Goal: Task Accomplishment & Management: Manage account settings

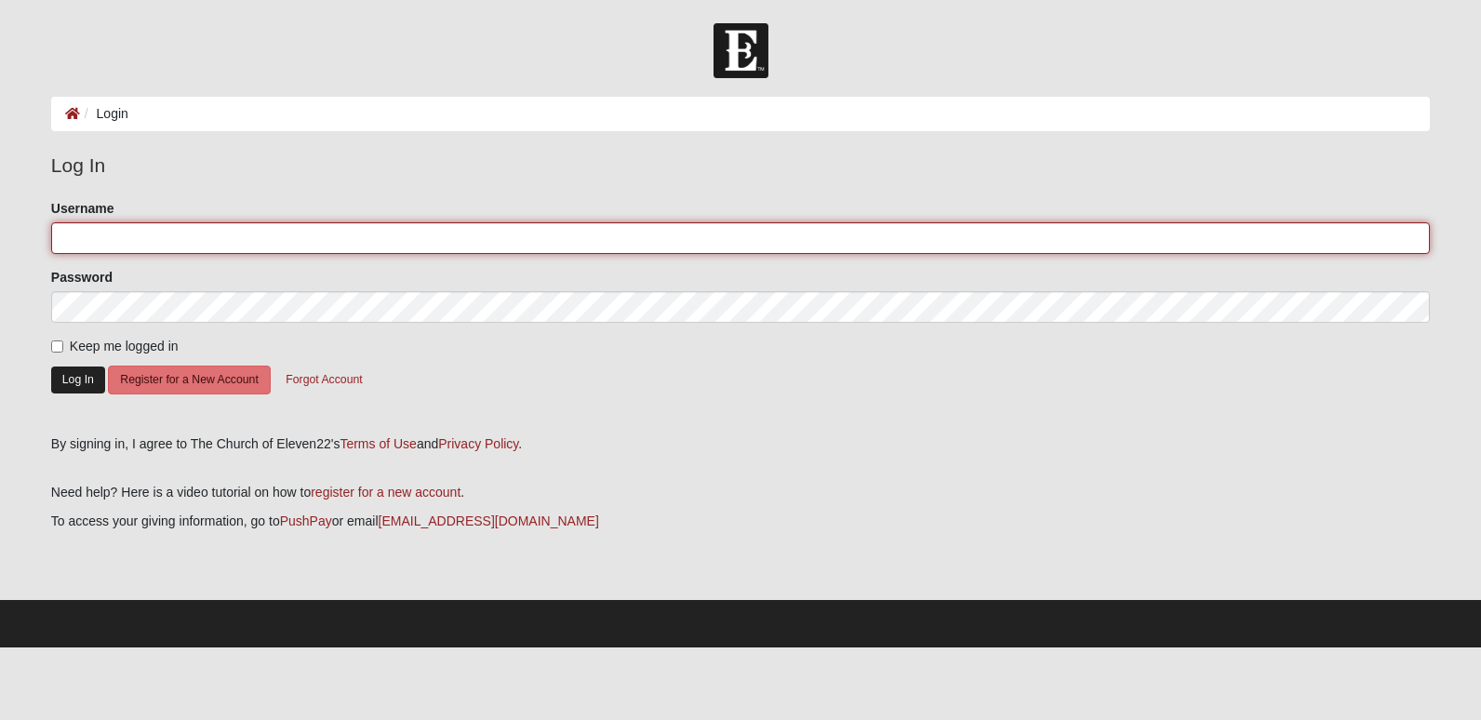
type input "aed1996"
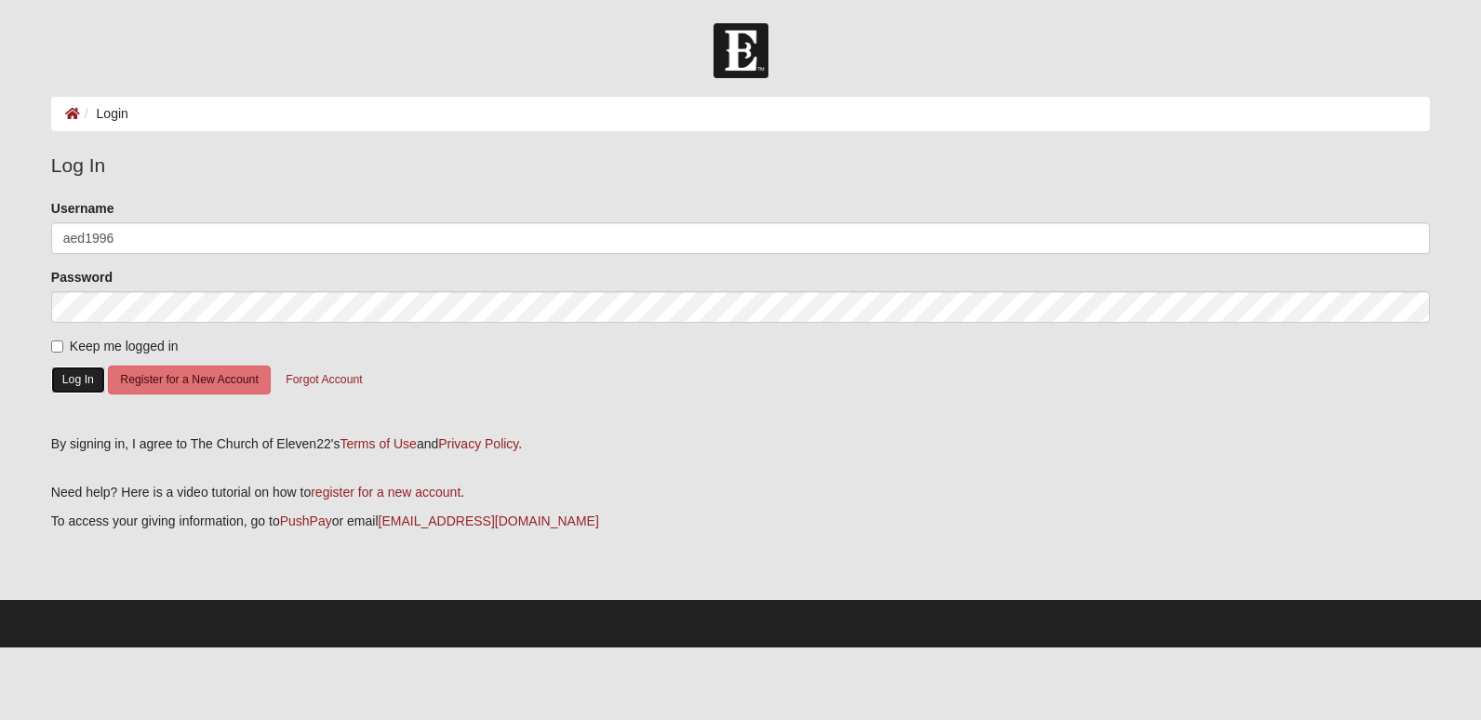
click at [82, 380] on button "Log In" at bounding box center [78, 380] width 54 height 27
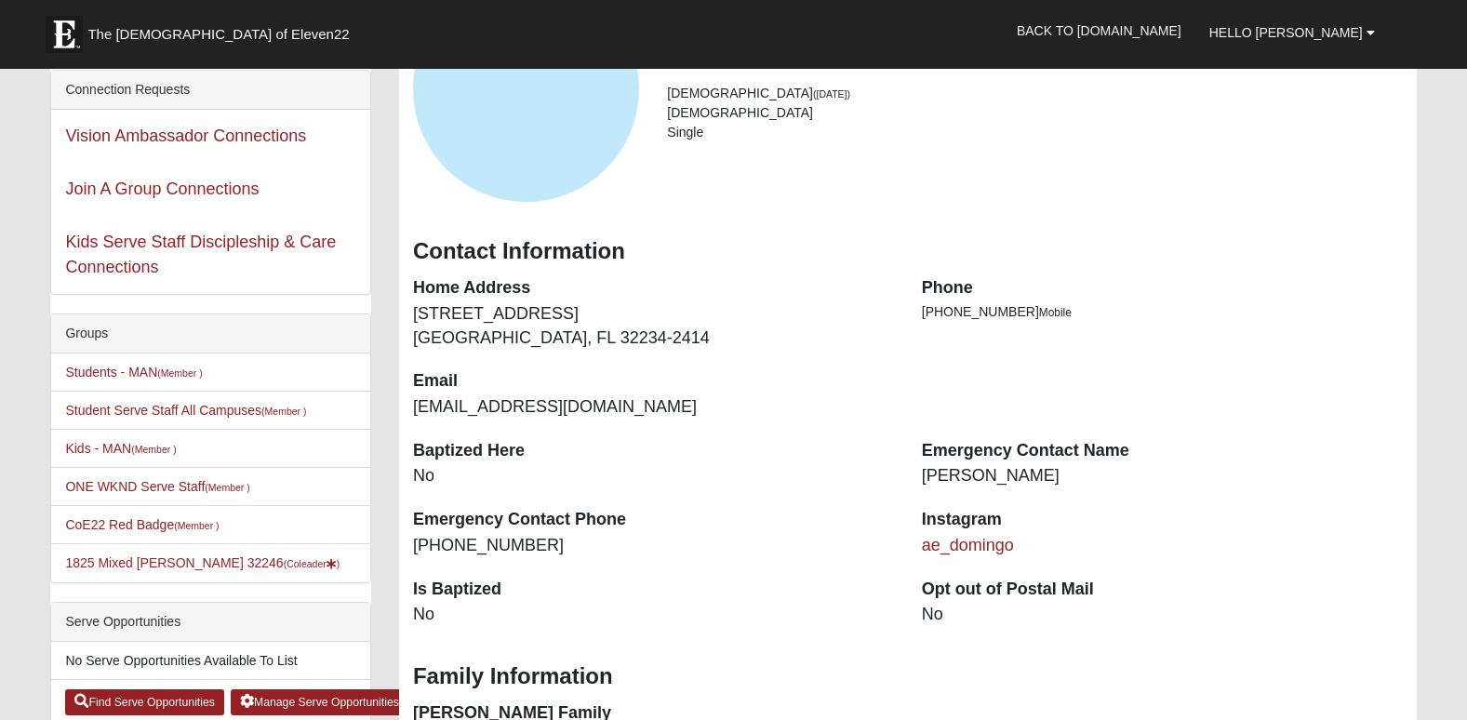
scroll to position [123, 0]
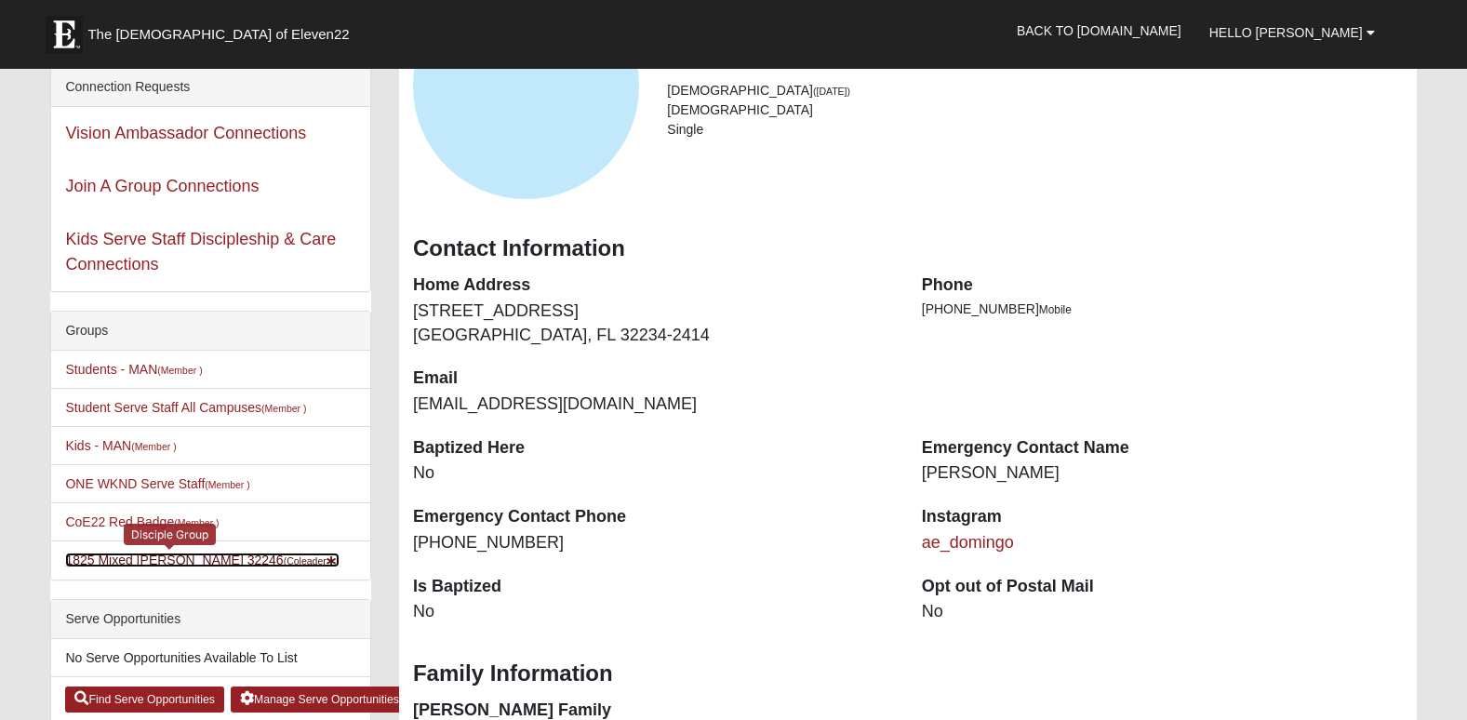
click at [122, 561] on link "1825 Mixed Annis 32246 (Coleader )" at bounding box center [202, 560] width 274 height 15
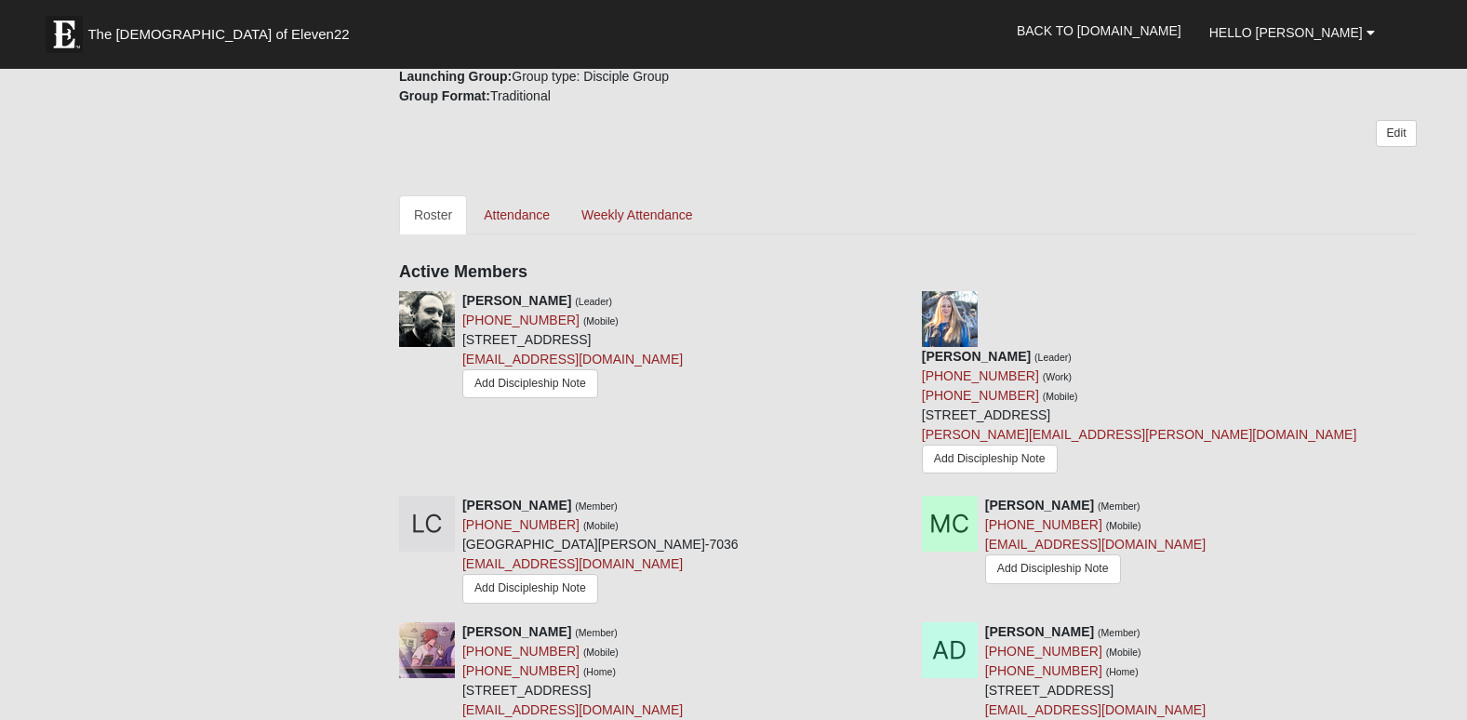
scroll to position [806, 0]
click at [498, 194] on link "Attendance" at bounding box center [517, 213] width 96 height 39
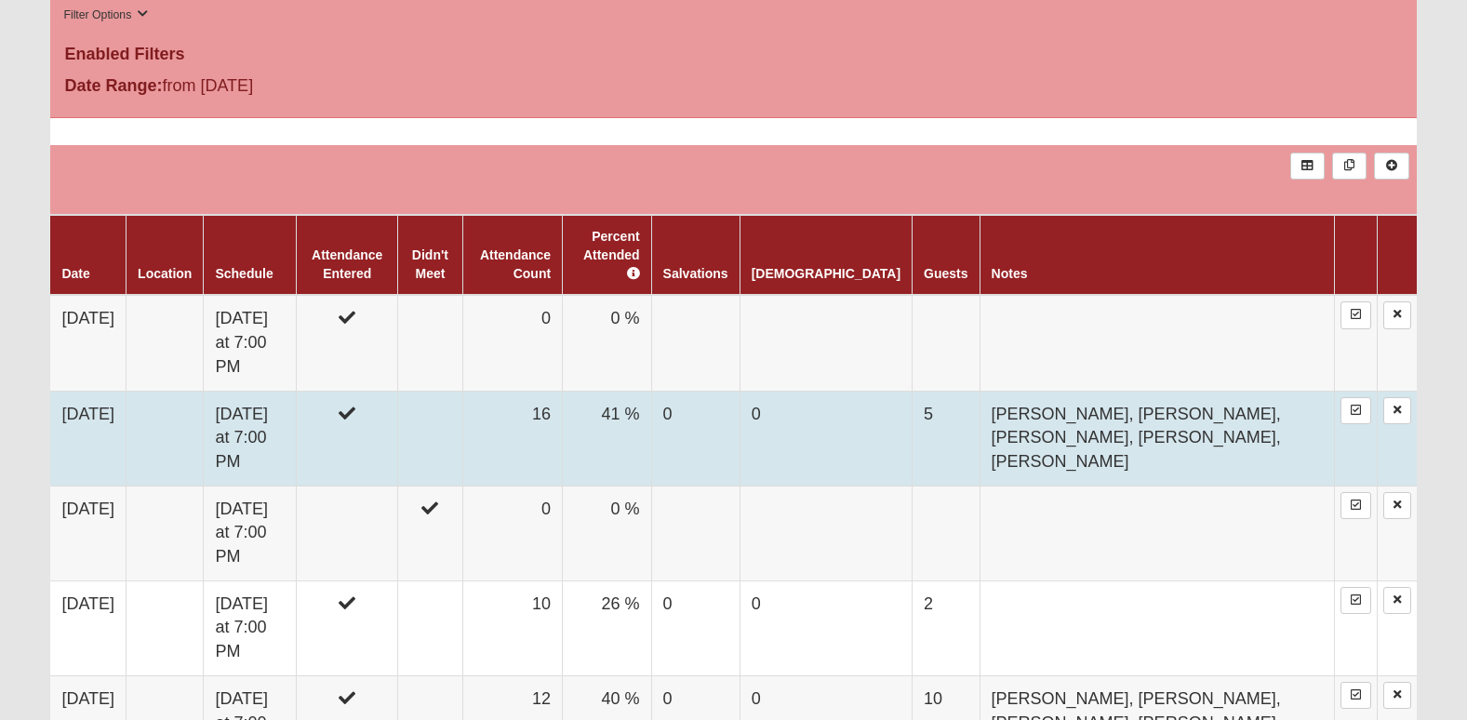
scroll to position [1051, 0]
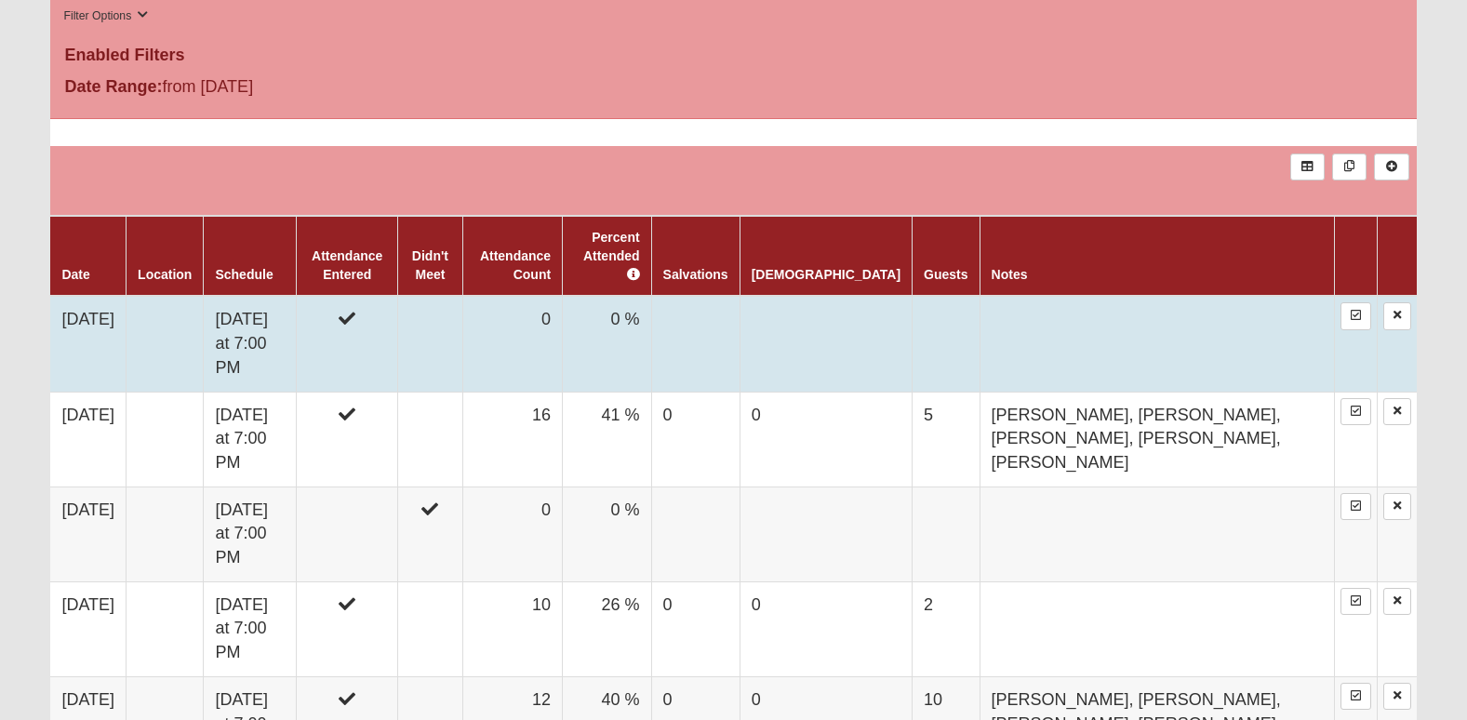
click at [123, 296] on td "10/12/2025" at bounding box center [87, 344] width 75 height 96
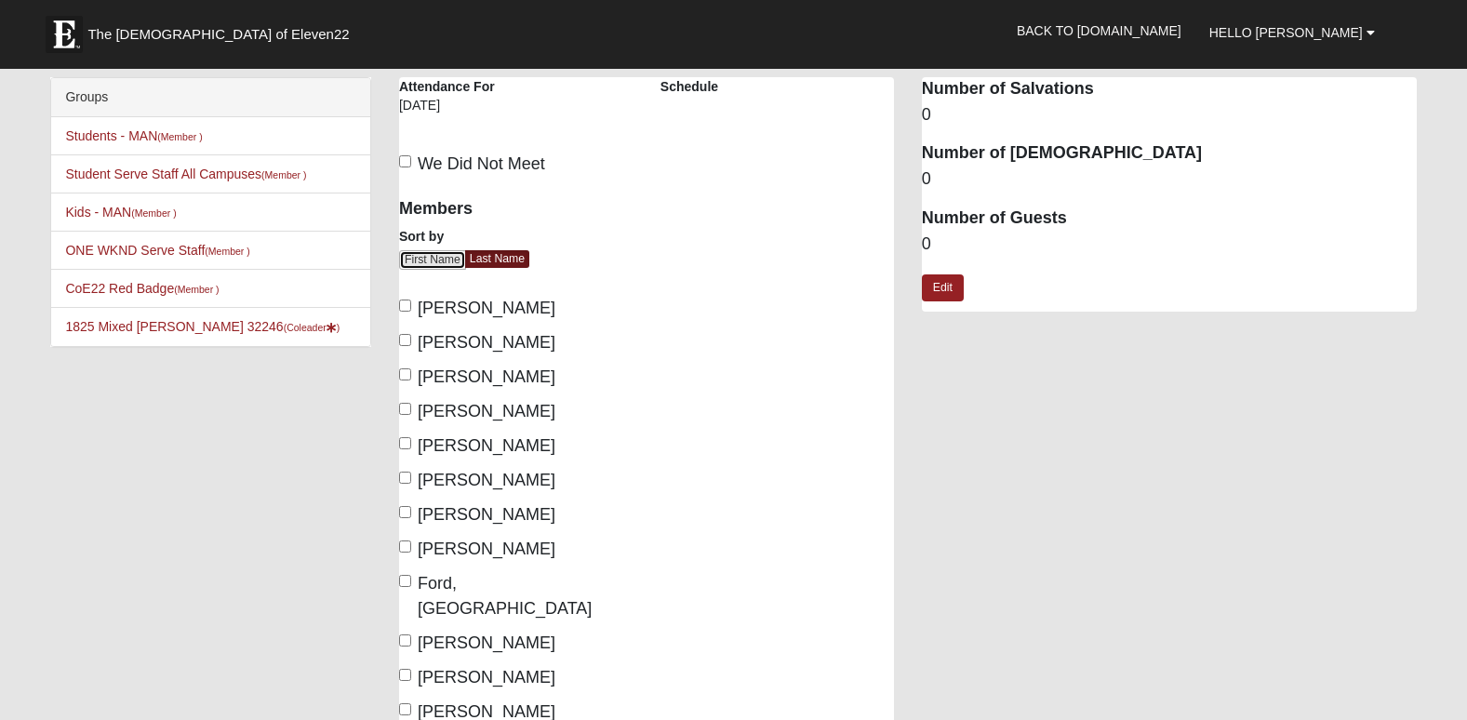
click at [433, 259] on link "First Name" at bounding box center [432, 260] width 67 height 20
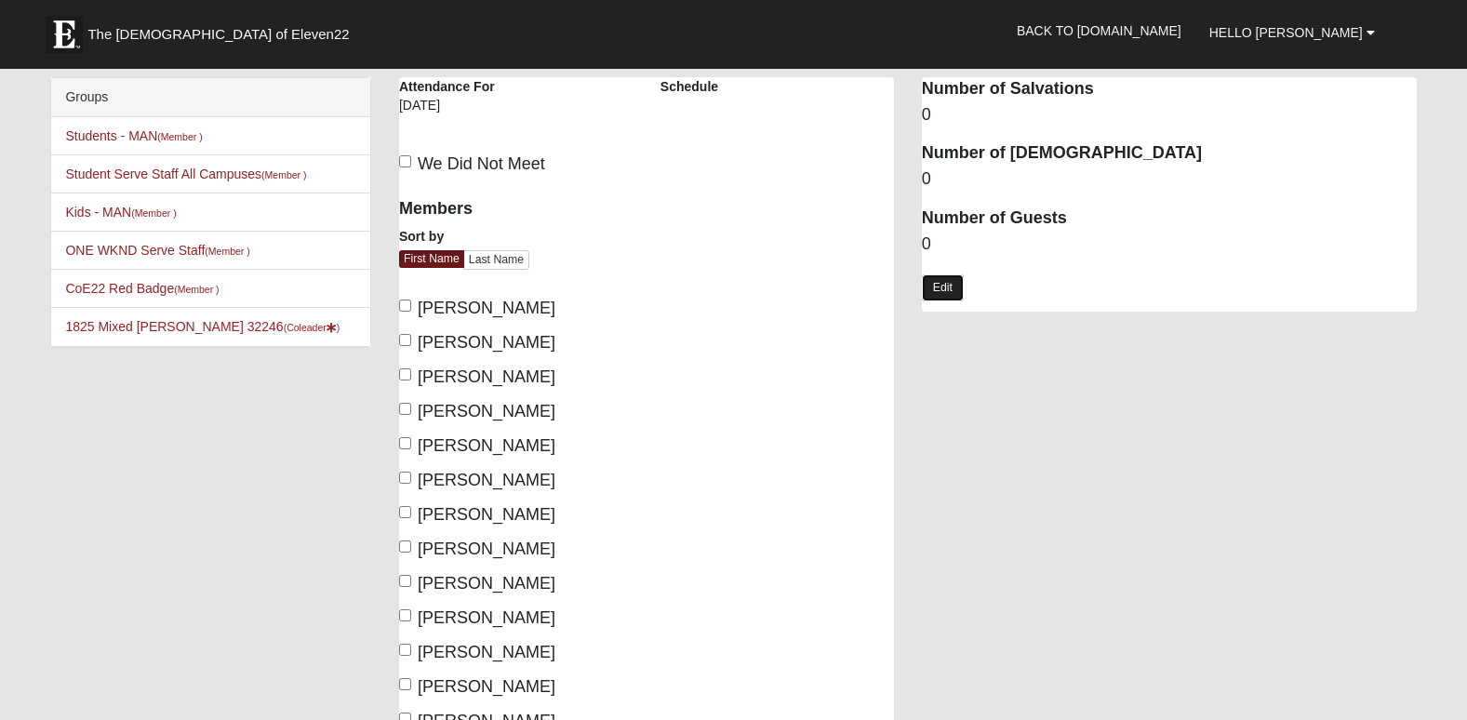
click at [946, 286] on link "Edit" at bounding box center [943, 287] width 42 height 27
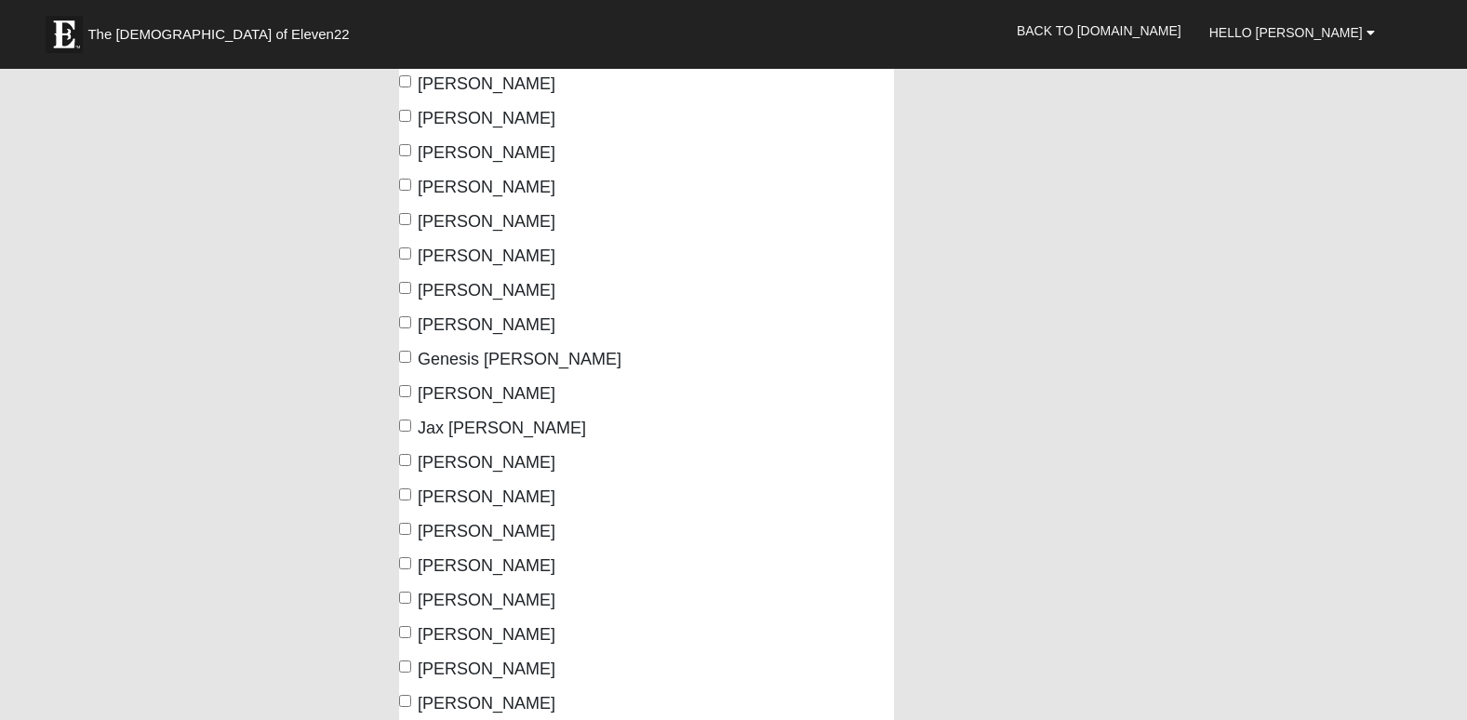
scroll to position [555, 0]
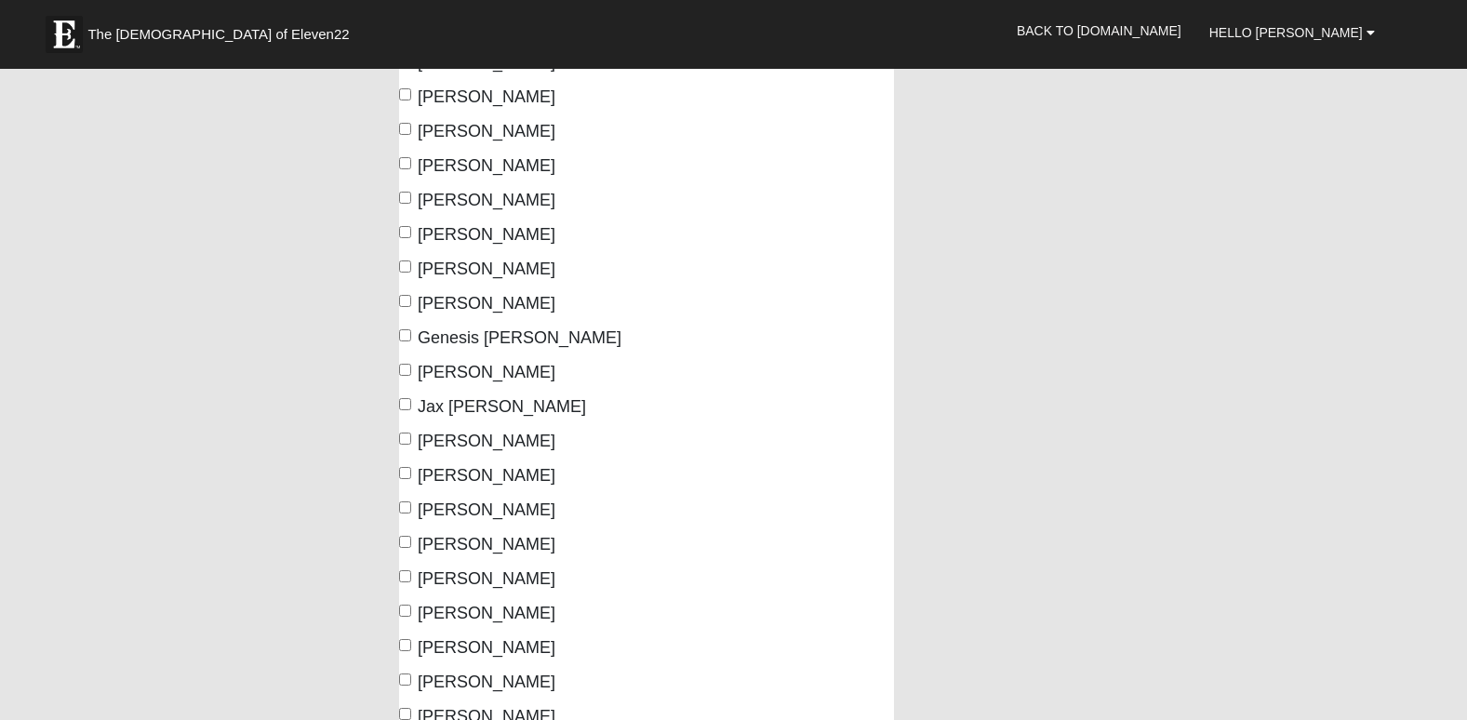
click at [413, 436] on label "[PERSON_NAME]" at bounding box center [477, 441] width 156 height 25
click at [411, 436] on input "[PERSON_NAME]" at bounding box center [405, 439] width 12 height 12
checkbox input "true"
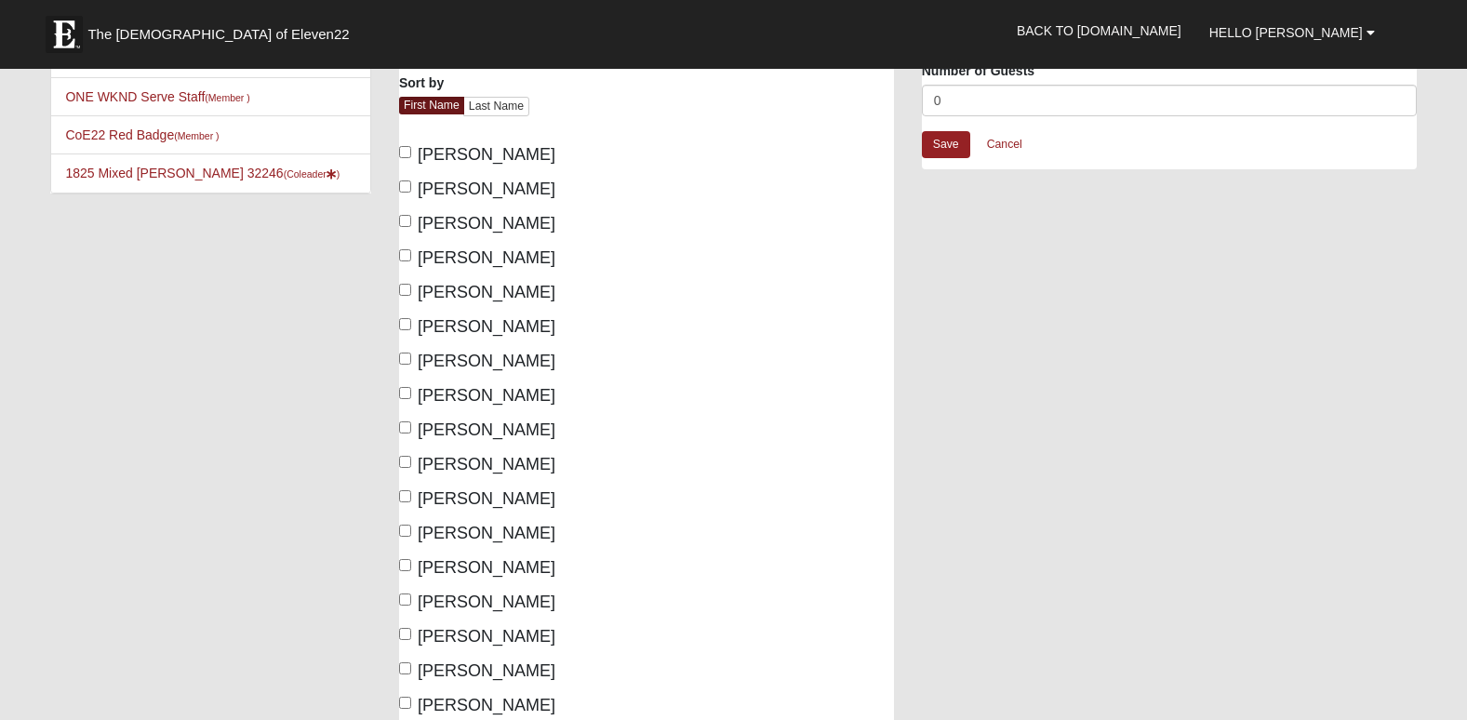
scroll to position [165, 0]
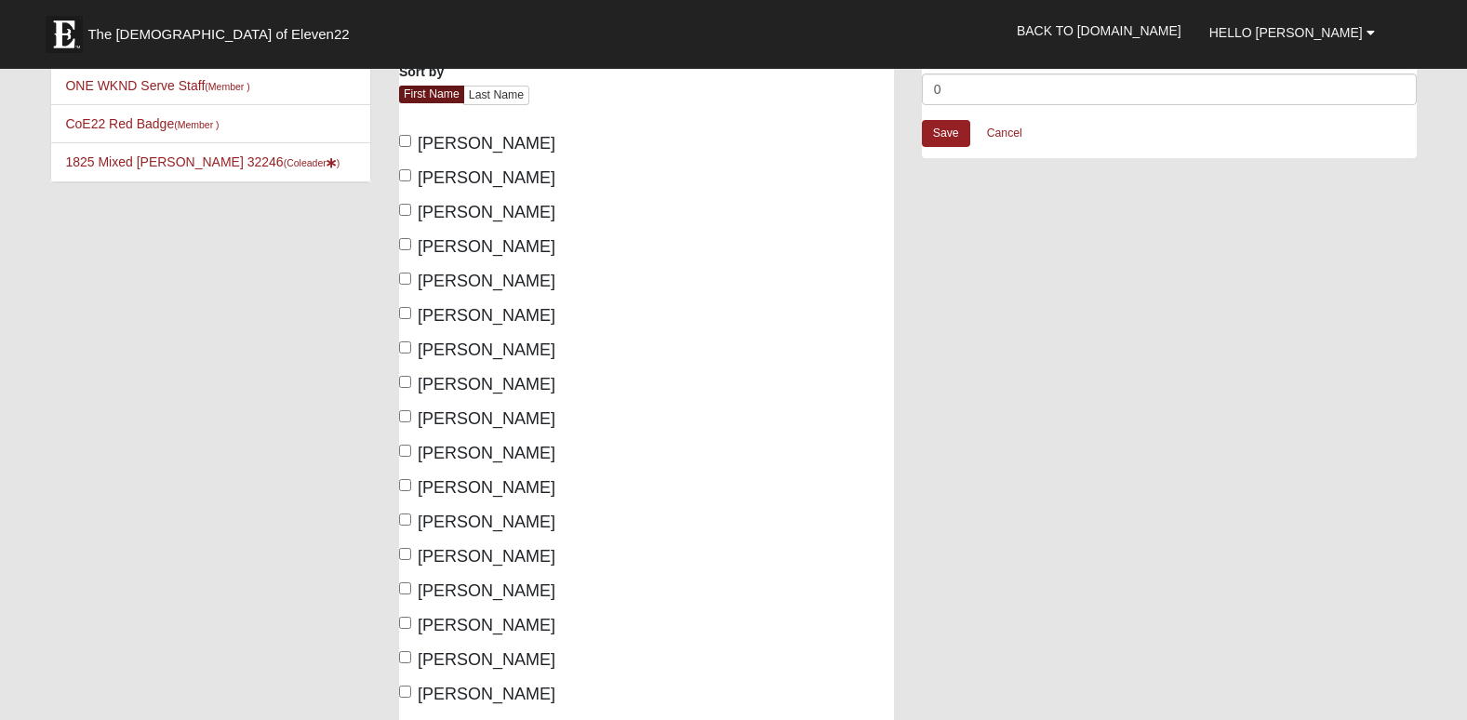
click at [403, 217] on label "[PERSON_NAME]" at bounding box center [477, 212] width 156 height 25
click at [403, 216] on input "[PERSON_NAME]" at bounding box center [405, 210] width 12 height 12
checkbox input "true"
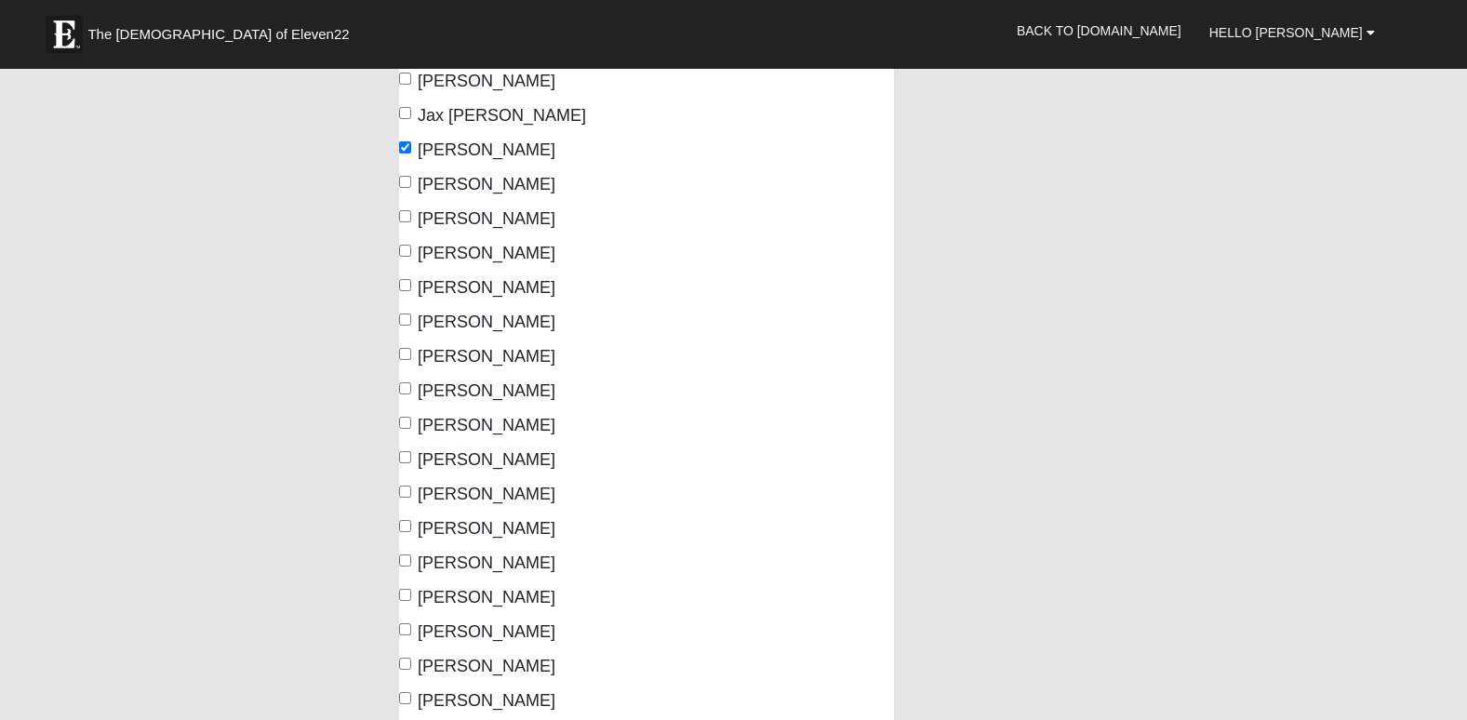
scroll to position [862, 0]
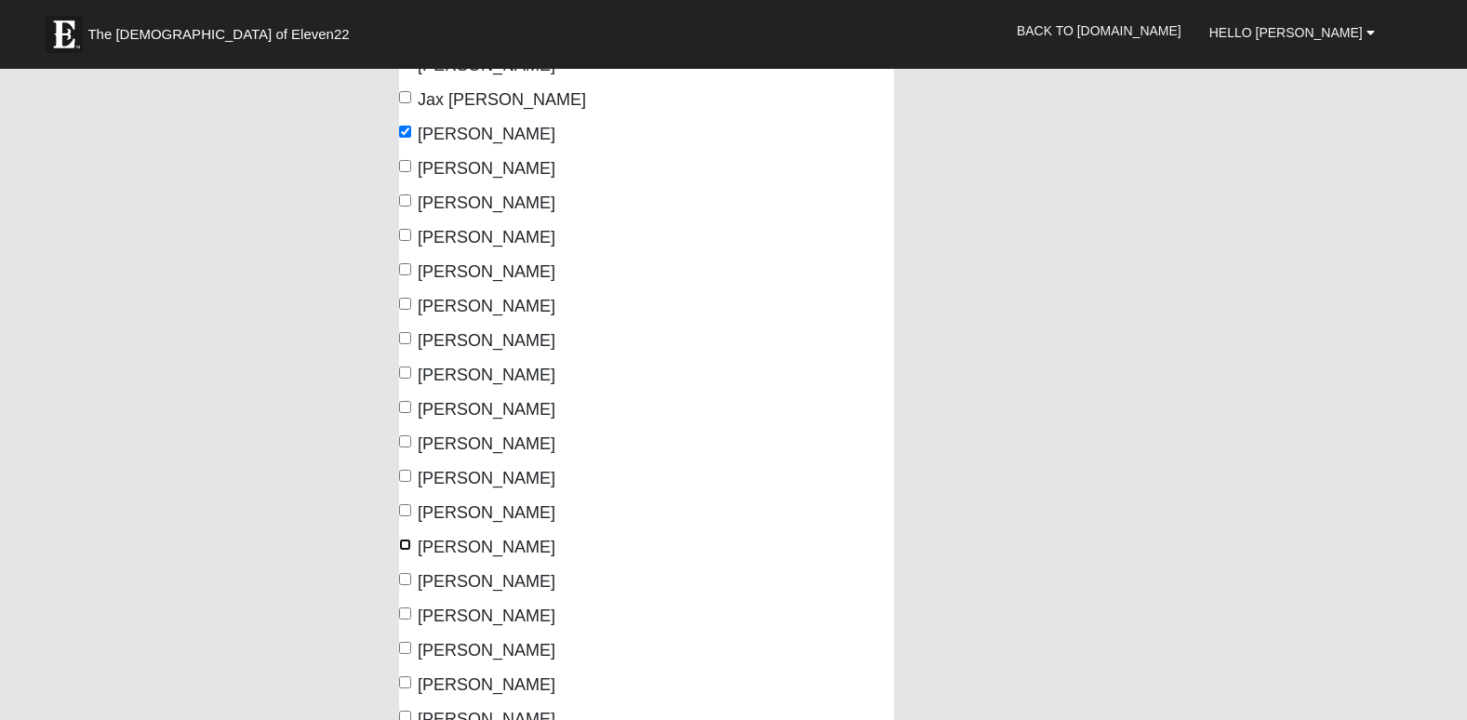
click at [408, 542] on input "[PERSON_NAME]" at bounding box center [405, 545] width 12 height 12
checkbox input "true"
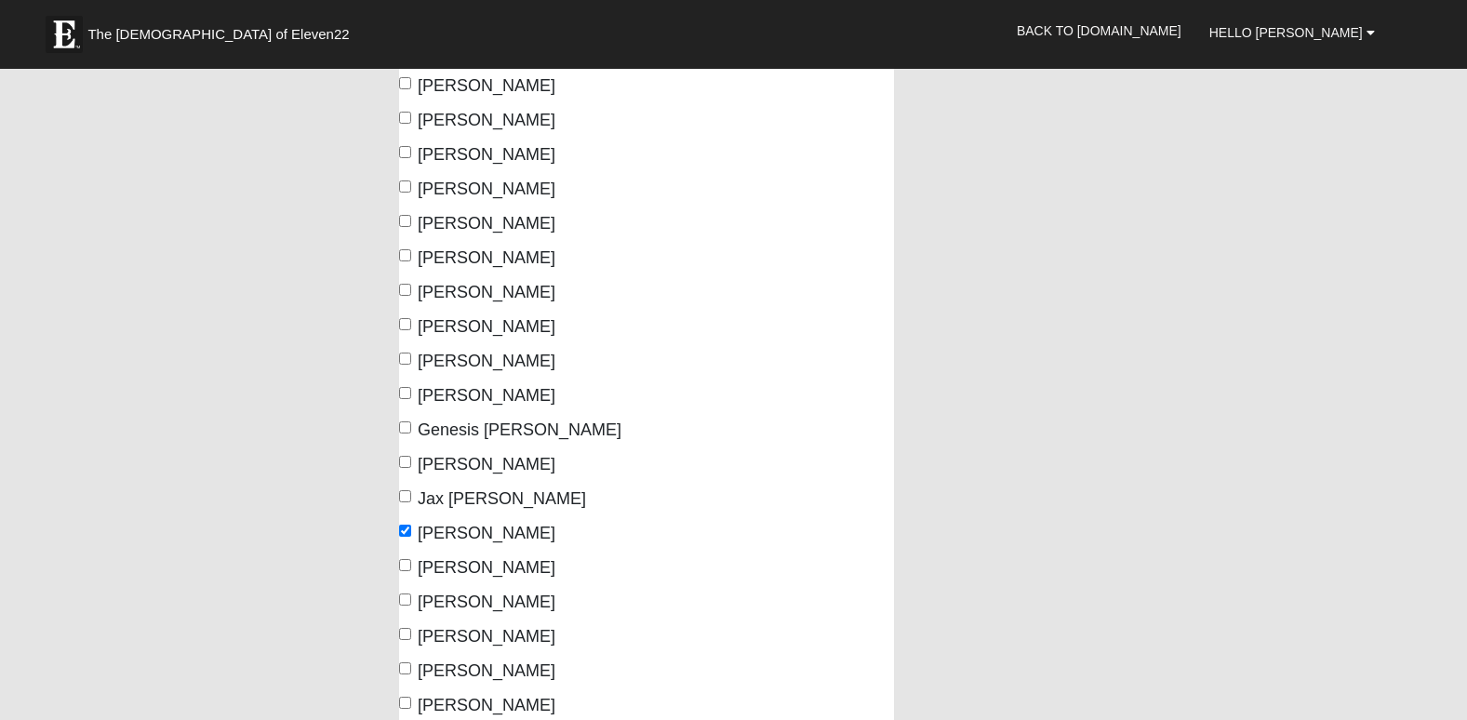
scroll to position [462, 0]
click at [480, 294] on span "[PERSON_NAME]" at bounding box center [487, 293] width 138 height 19
click at [411, 294] on input "[PERSON_NAME]" at bounding box center [405, 291] width 12 height 12
checkbox input "true"
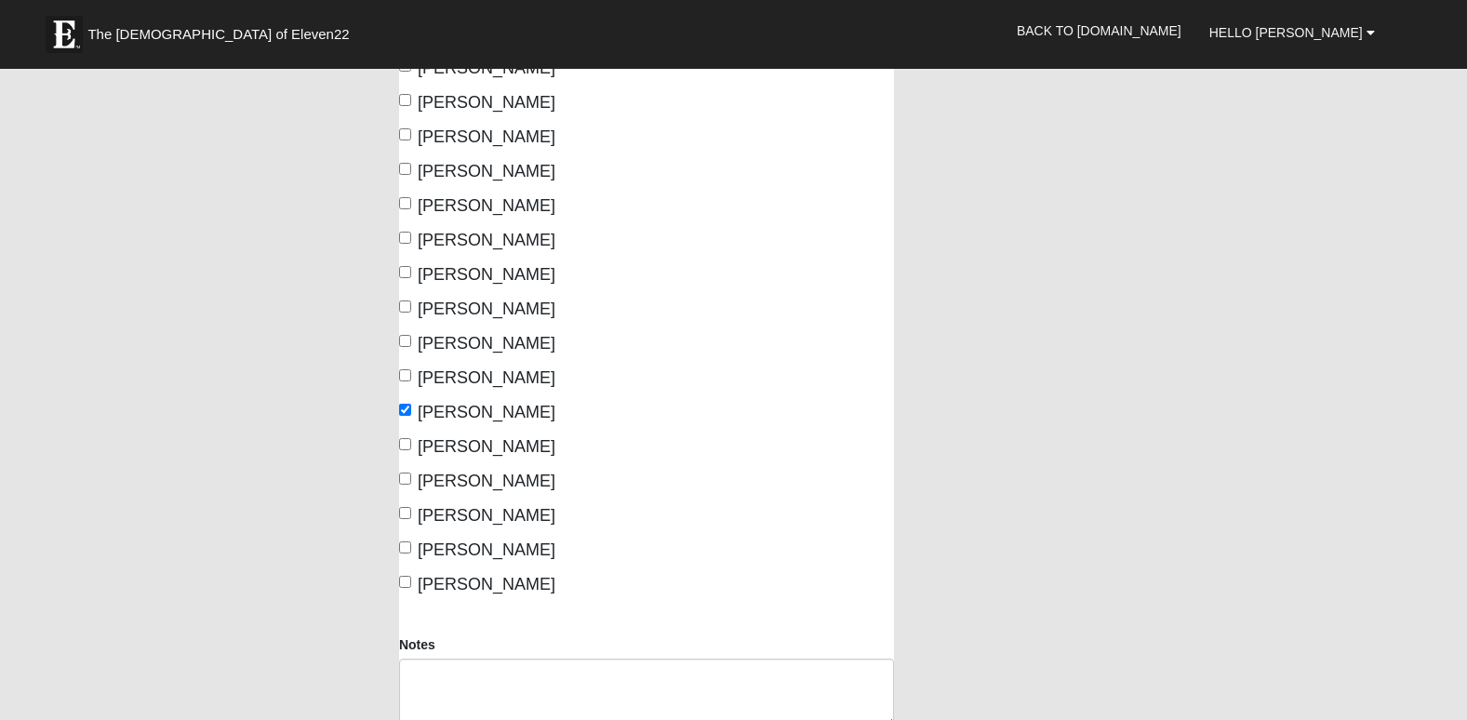
scroll to position [998, 0]
click at [490, 478] on span "[PERSON_NAME]" at bounding box center [487, 480] width 138 height 19
click at [411, 478] on input "[PERSON_NAME]" at bounding box center [405, 478] width 12 height 12
checkbox input "true"
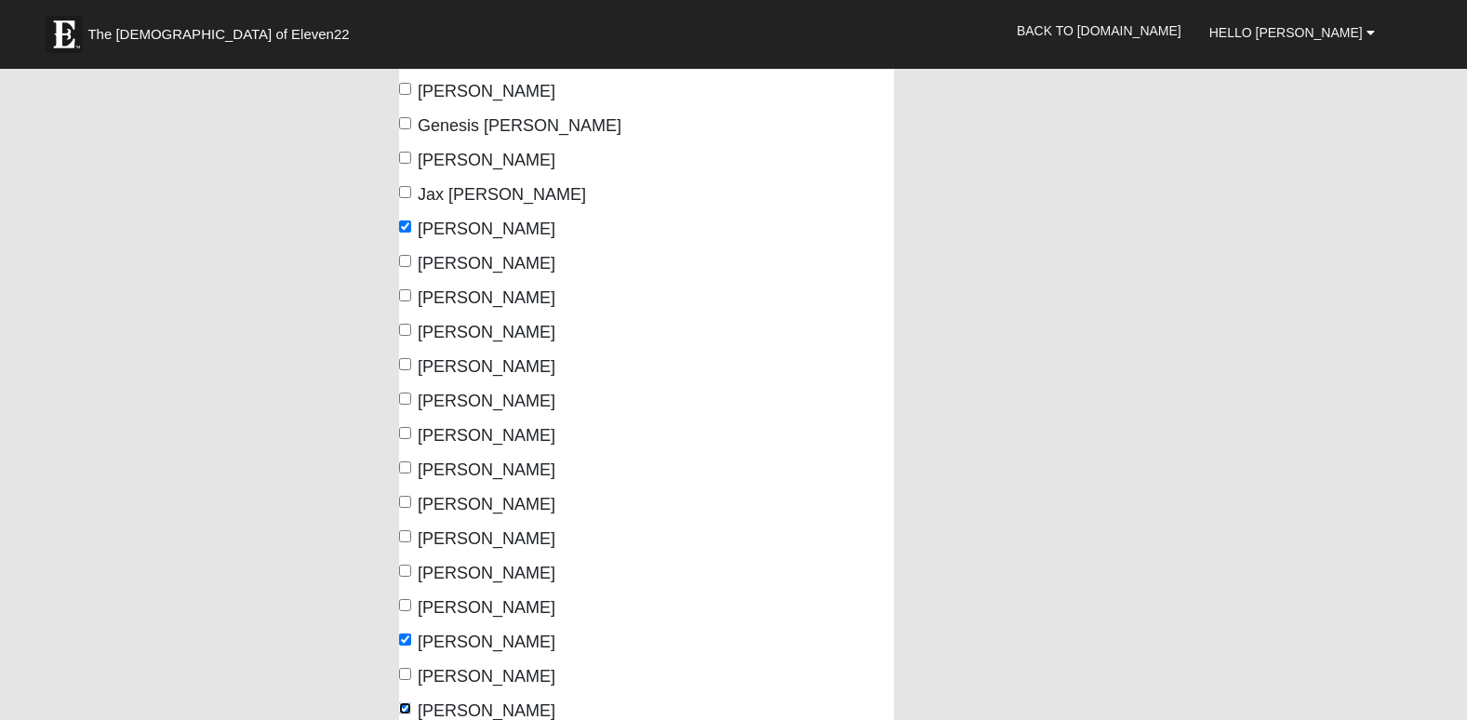
scroll to position [767, 0]
click at [548, 300] on span "[PERSON_NAME]" at bounding box center [487, 298] width 138 height 19
click at [411, 300] on input "[PERSON_NAME]" at bounding box center [405, 296] width 12 height 12
checkbox input "true"
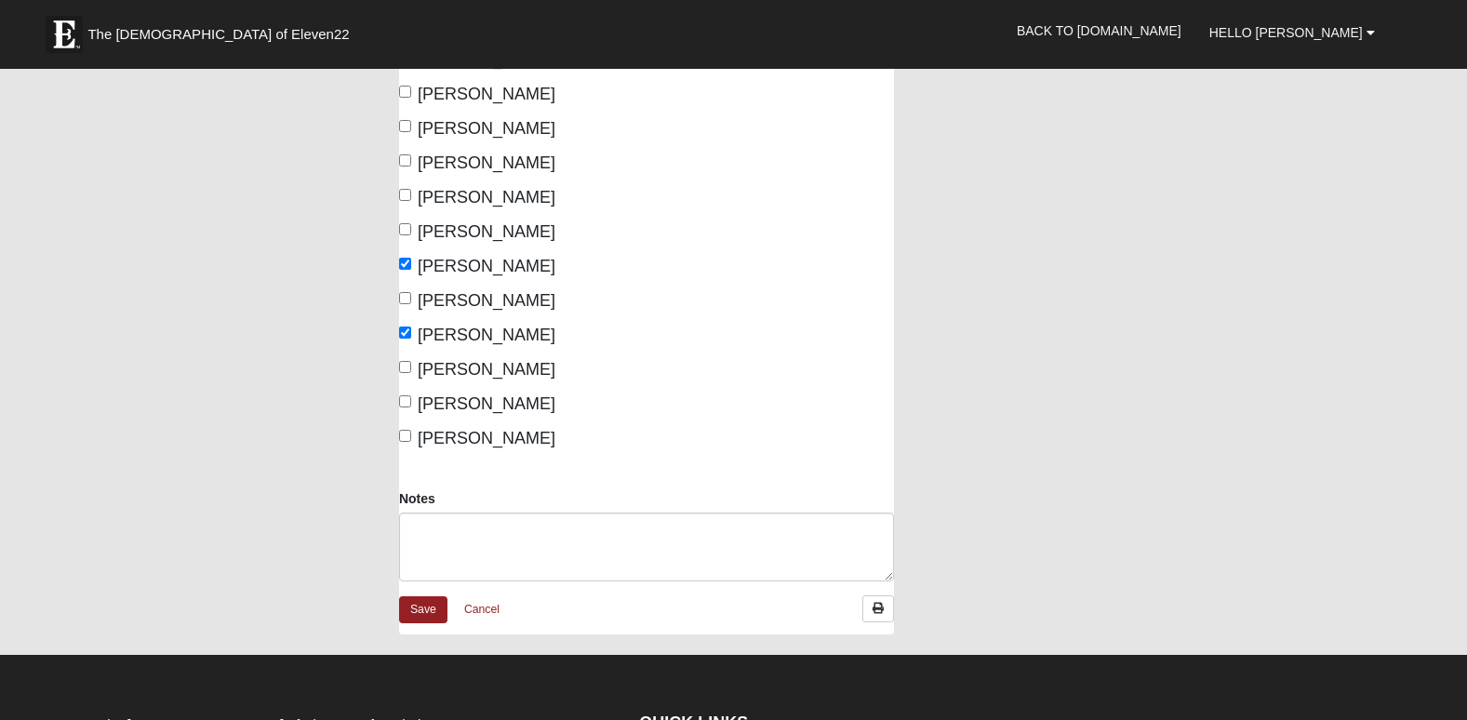
scroll to position [1453, 0]
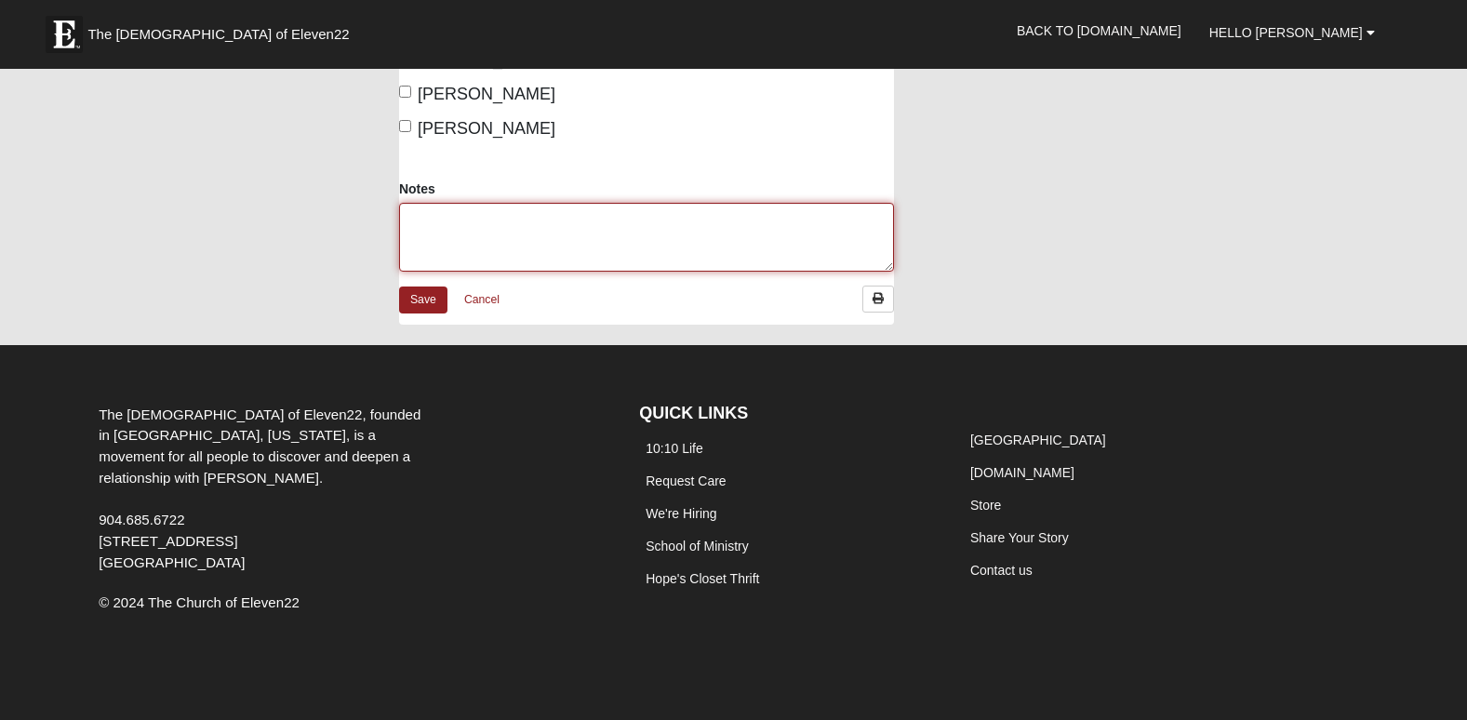
click at [474, 232] on textarea "Notes" at bounding box center [646, 237] width 495 height 69
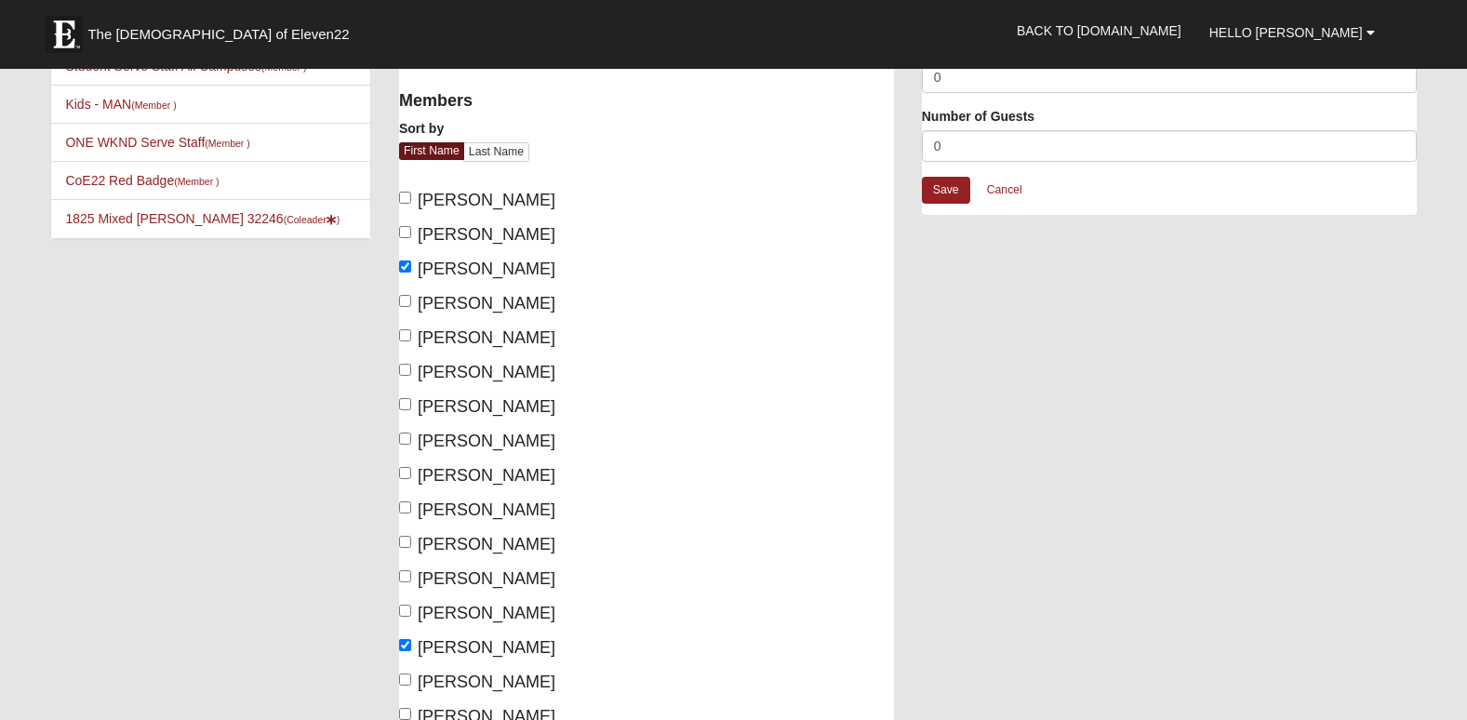
scroll to position [115, 0]
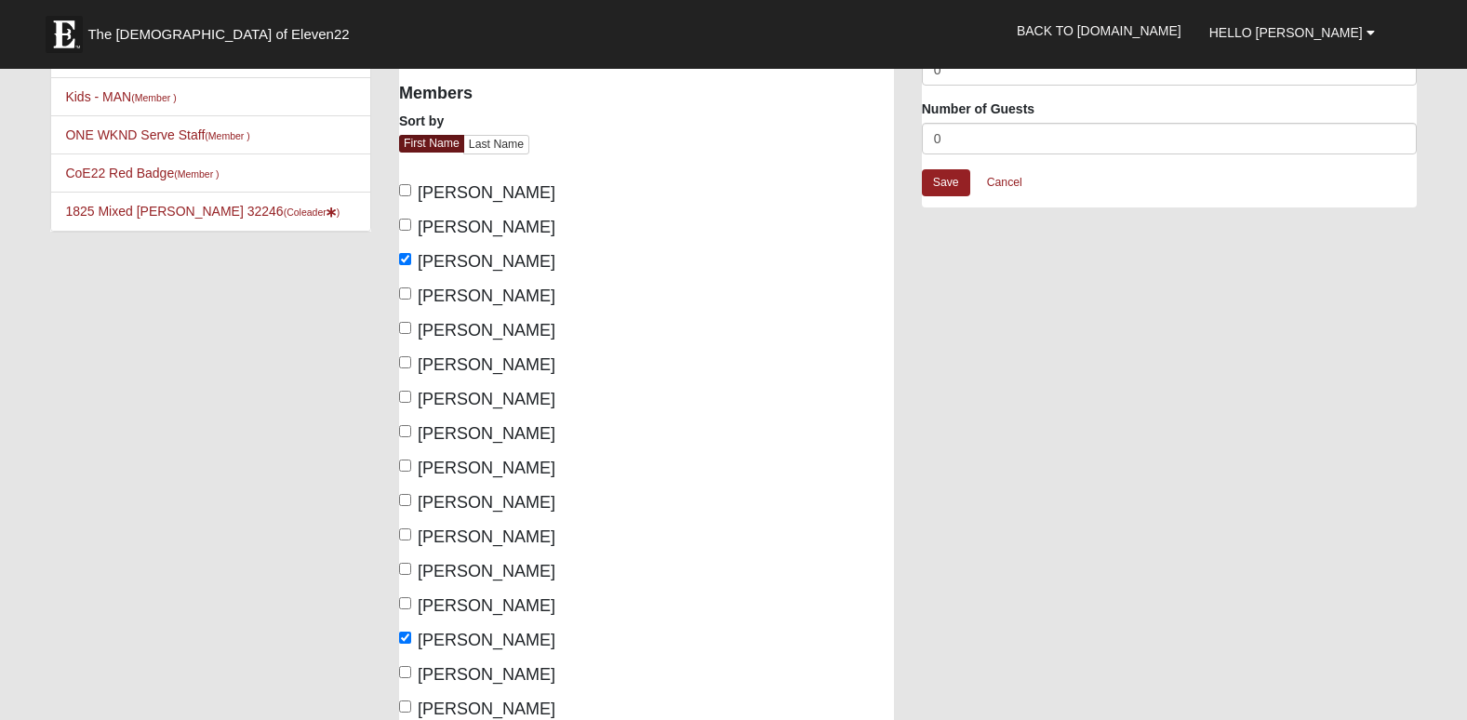
type textarea "[PERSON_NAME],Nya,"
click at [487, 439] on span "[PERSON_NAME]" at bounding box center [487, 433] width 138 height 19
click at [411, 437] on input "[PERSON_NAME]" at bounding box center [405, 431] width 12 height 12
checkbox input "true"
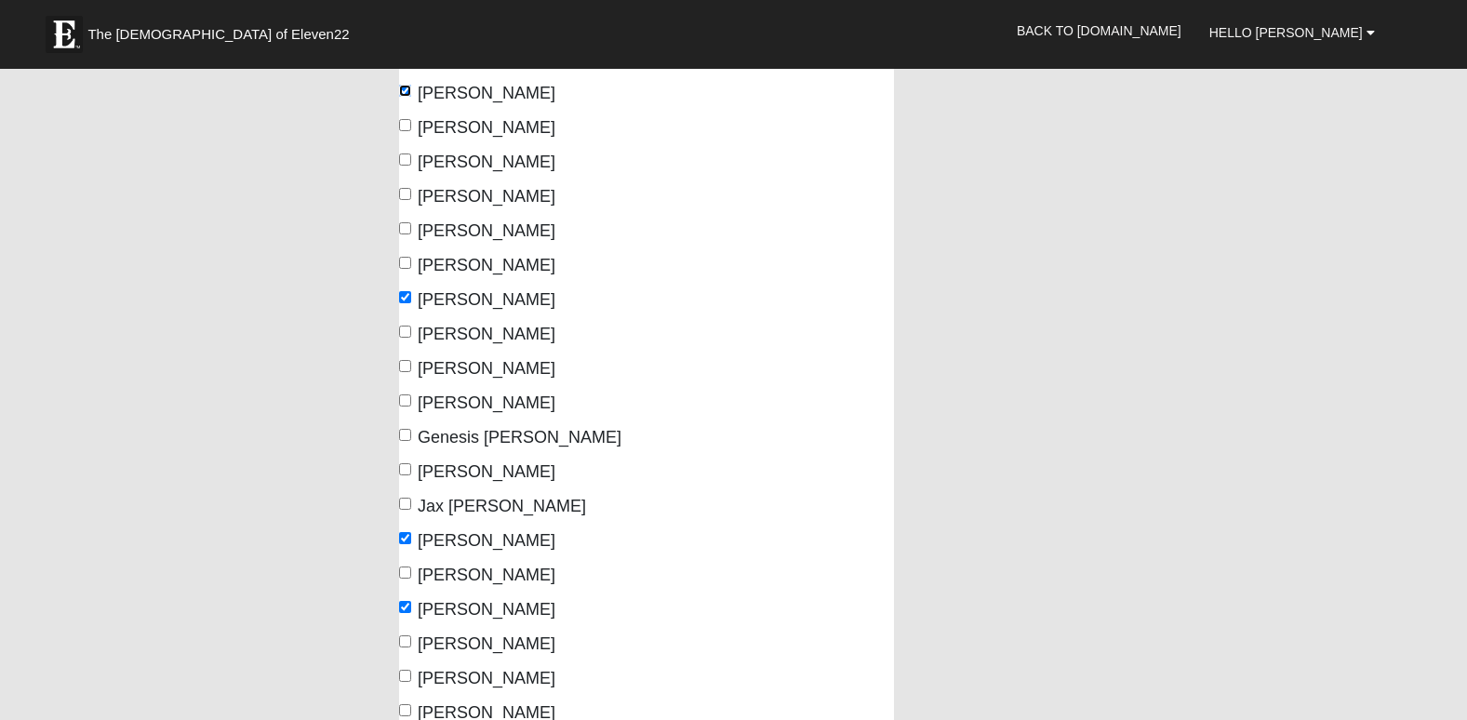
scroll to position [457, 0]
click at [447, 369] on span "[PERSON_NAME]" at bounding box center [487, 367] width 138 height 19
click at [411, 369] on input "[PERSON_NAME]" at bounding box center [405, 365] width 12 height 12
checkbox input "true"
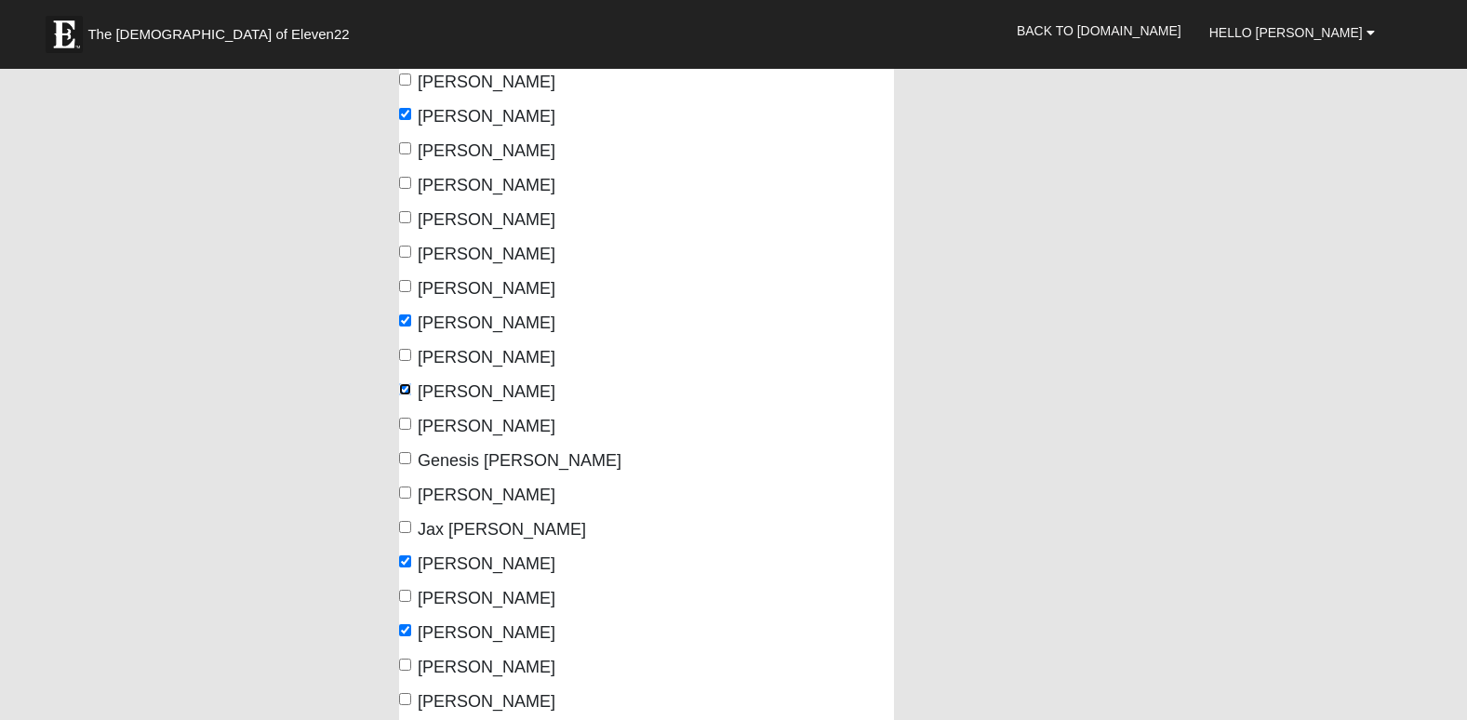
scroll to position [400, 0]
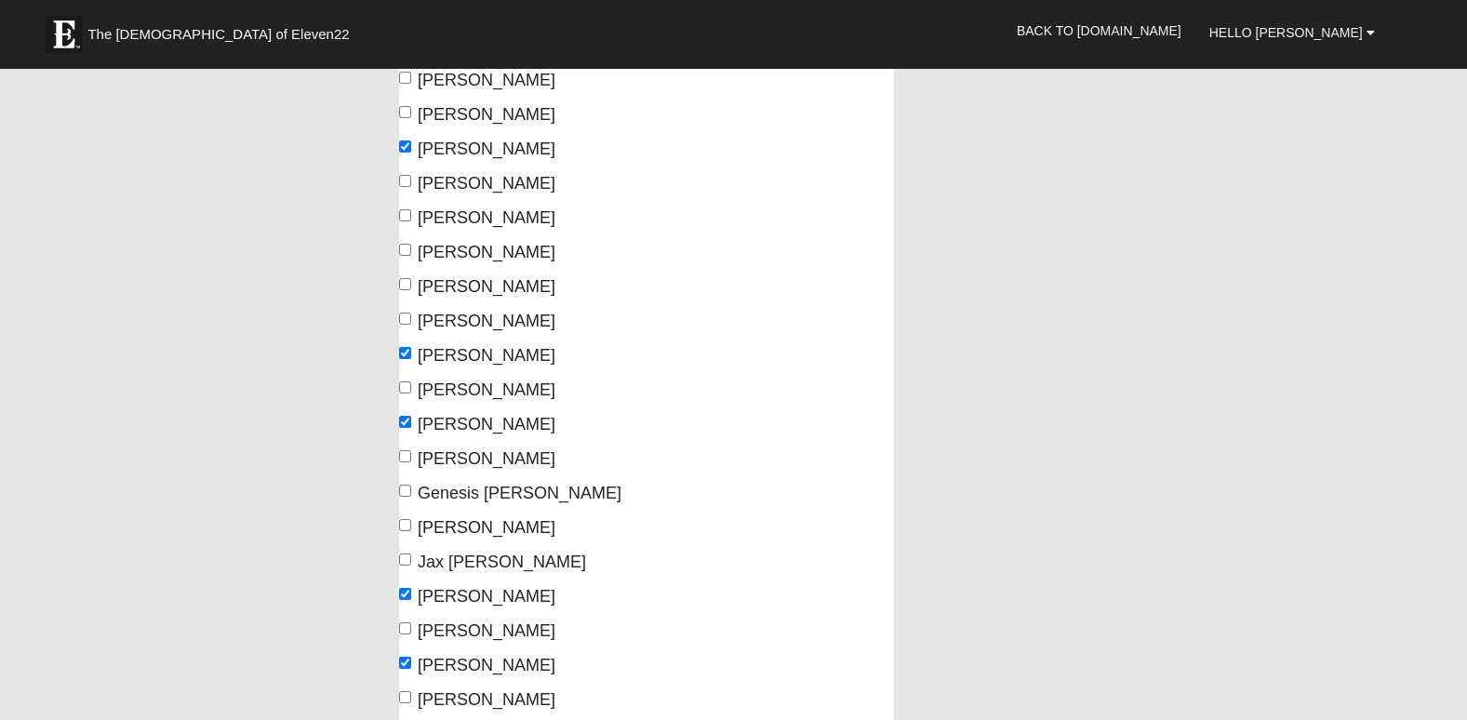
click at [495, 219] on span "[PERSON_NAME]" at bounding box center [487, 217] width 138 height 19
click at [411, 219] on input "[PERSON_NAME]" at bounding box center [405, 215] width 12 height 12
checkbox input "true"
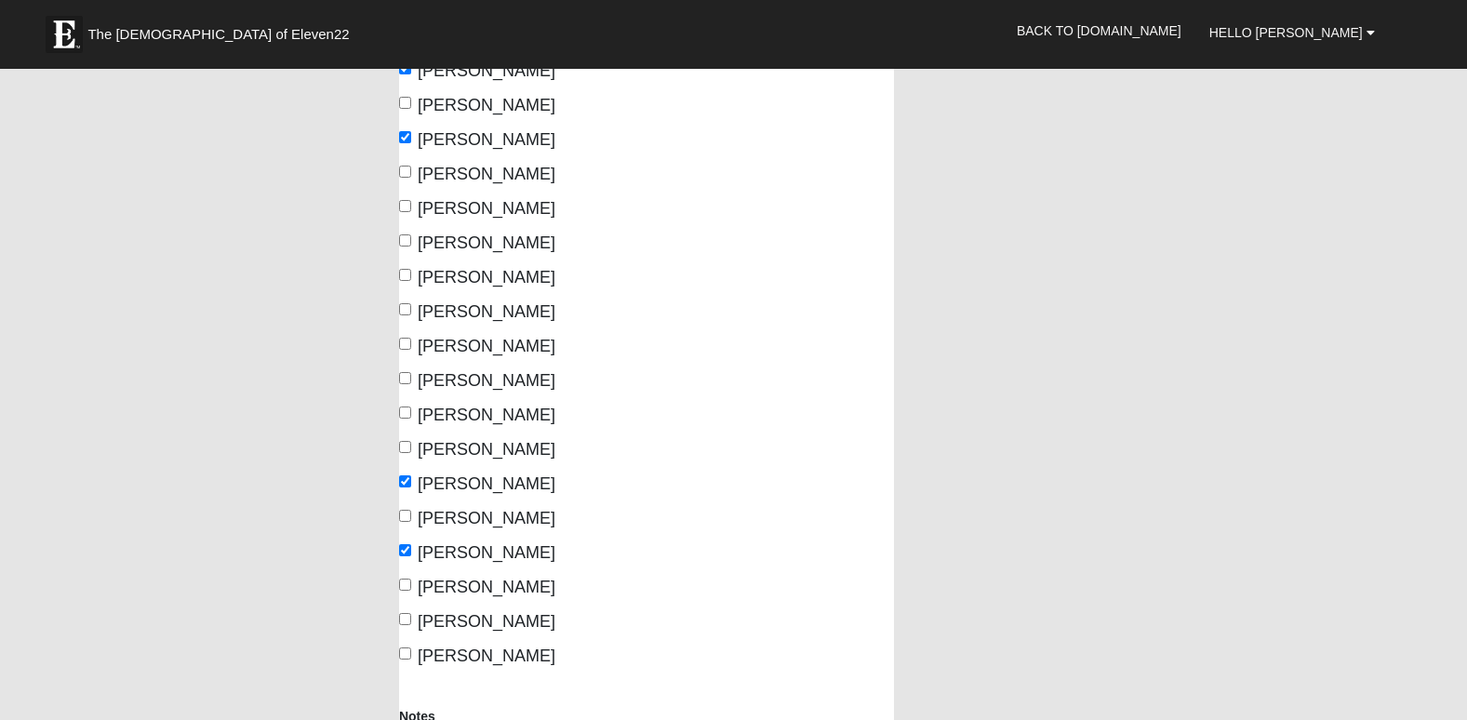
scroll to position [929, 0]
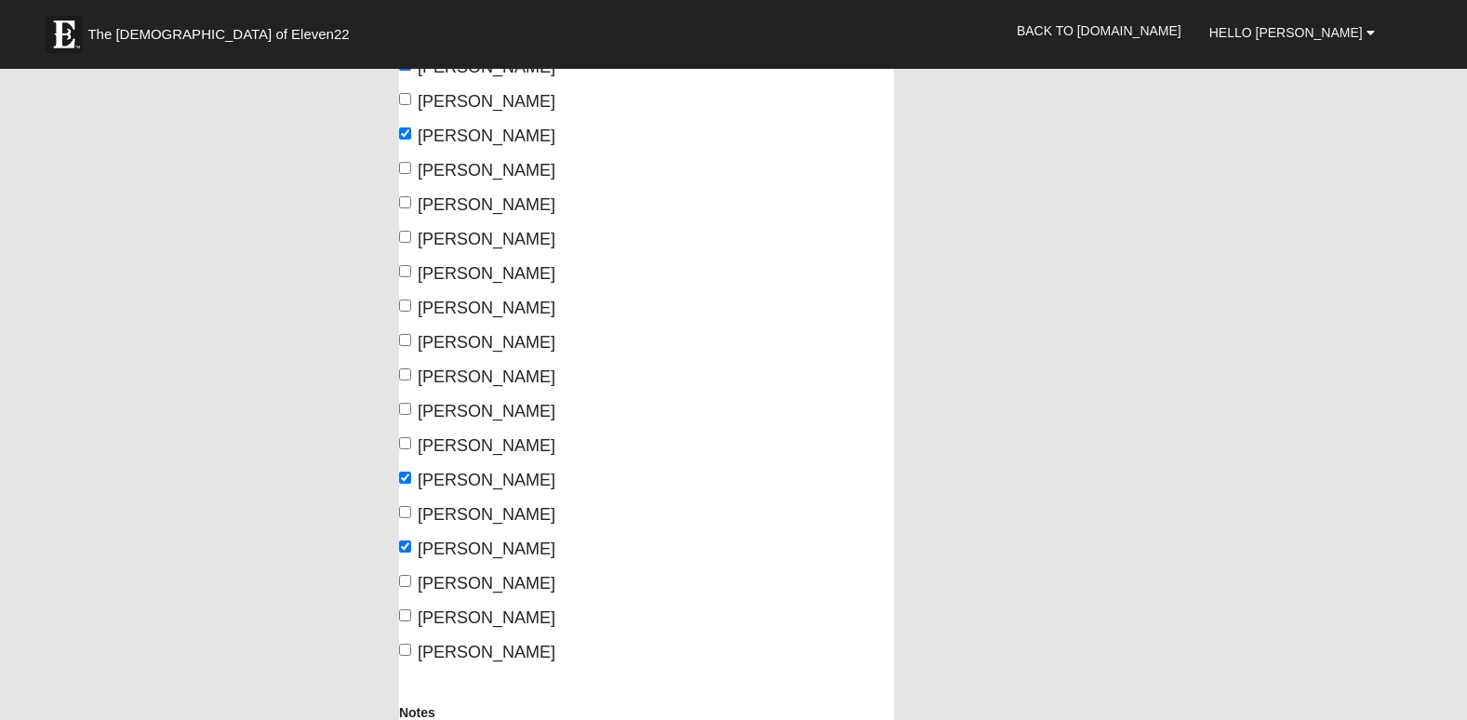
click at [552, 447] on span "[PERSON_NAME]" at bounding box center [487, 445] width 138 height 19
click at [411, 447] on input "[PERSON_NAME]" at bounding box center [405, 443] width 12 height 12
checkbox input "true"
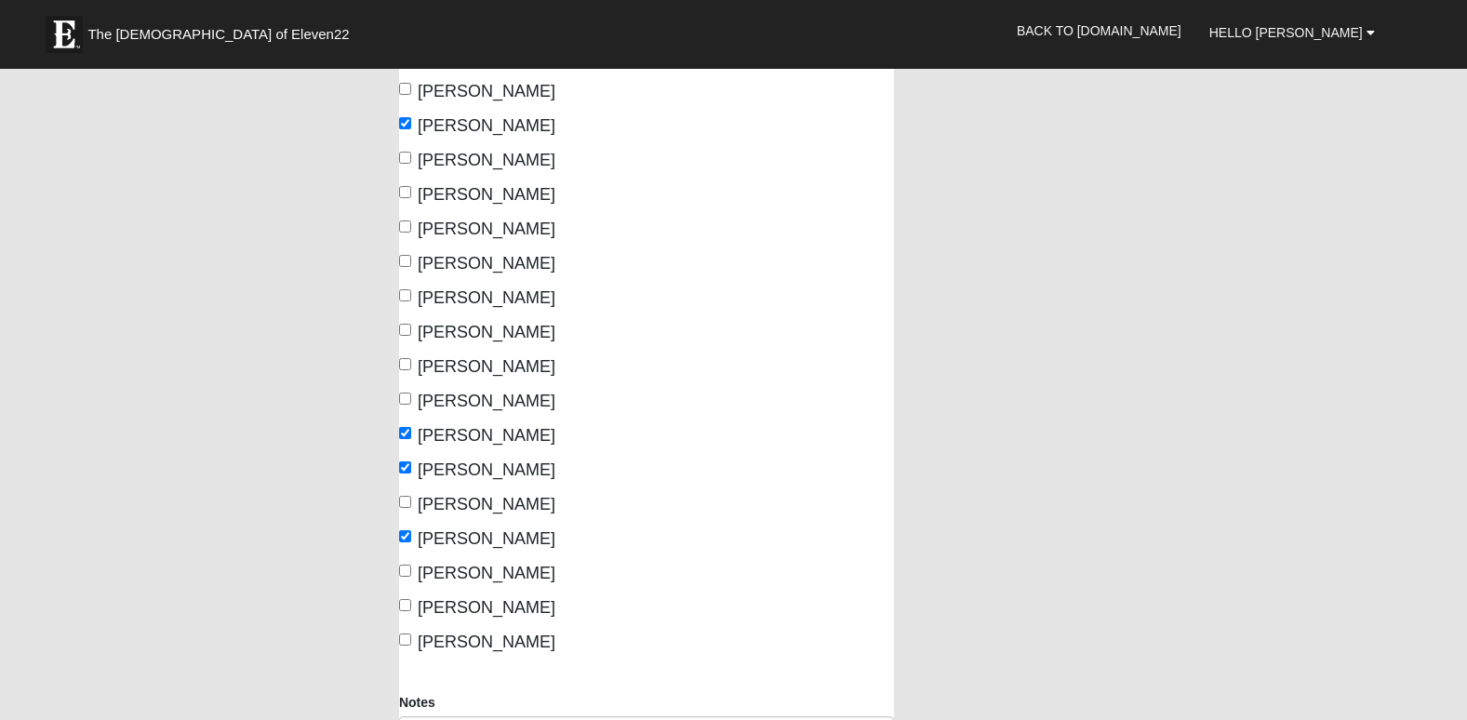
click at [507, 394] on span "[PERSON_NAME]" at bounding box center [487, 401] width 138 height 19
click at [411, 394] on input "[PERSON_NAME]" at bounding box center [405, 399] width 12 height 12
checkbox input "true"
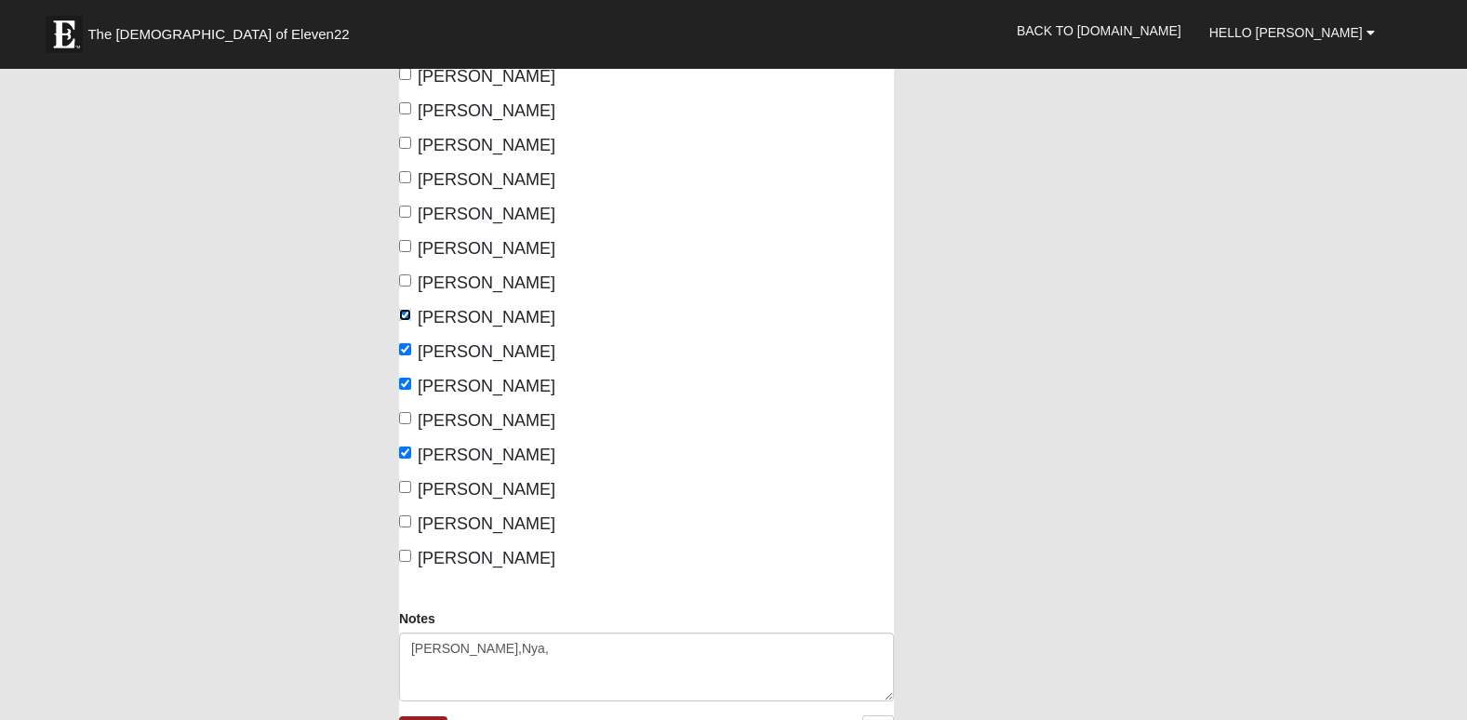
scroll to position [1025, 0]
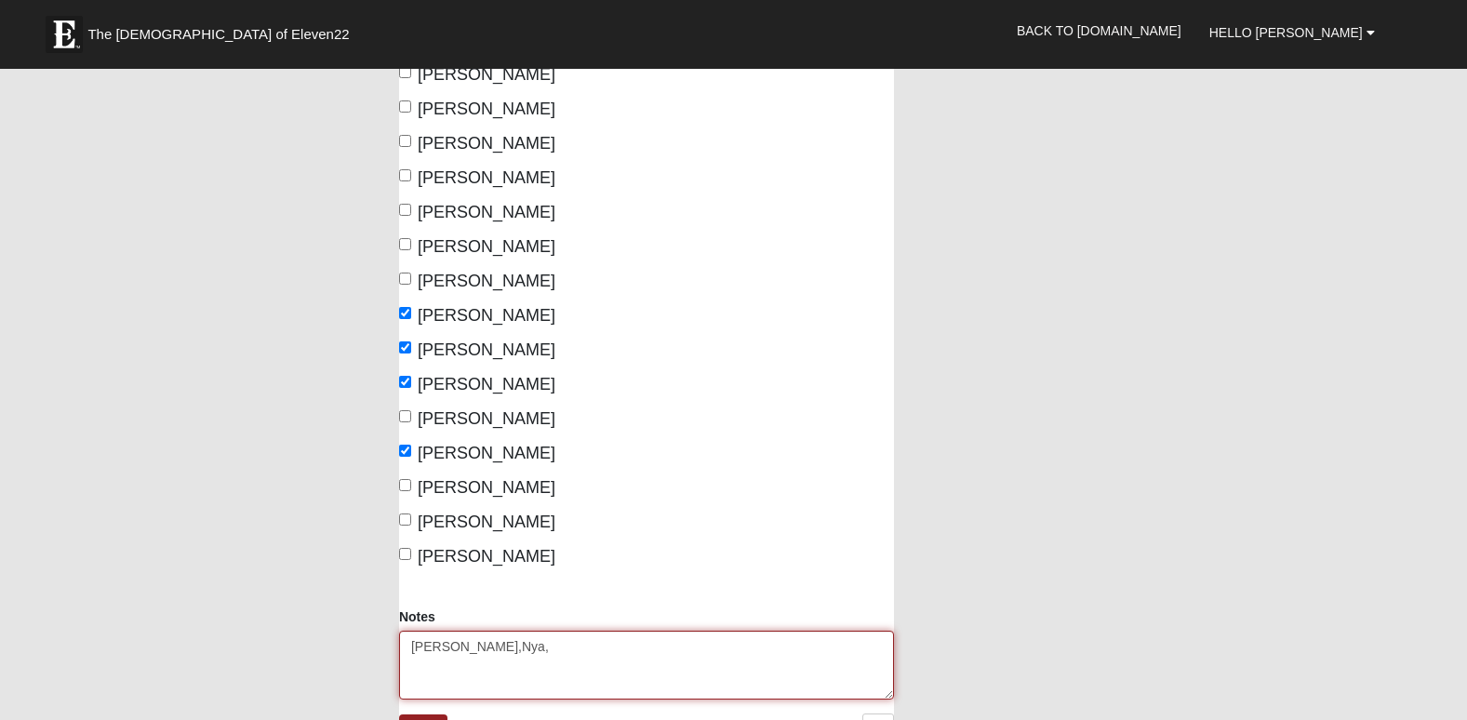
click at [506, 648] on textarea "[PERSON_NAME],Nya," at bounding box center [646, 665] width 495 height 69
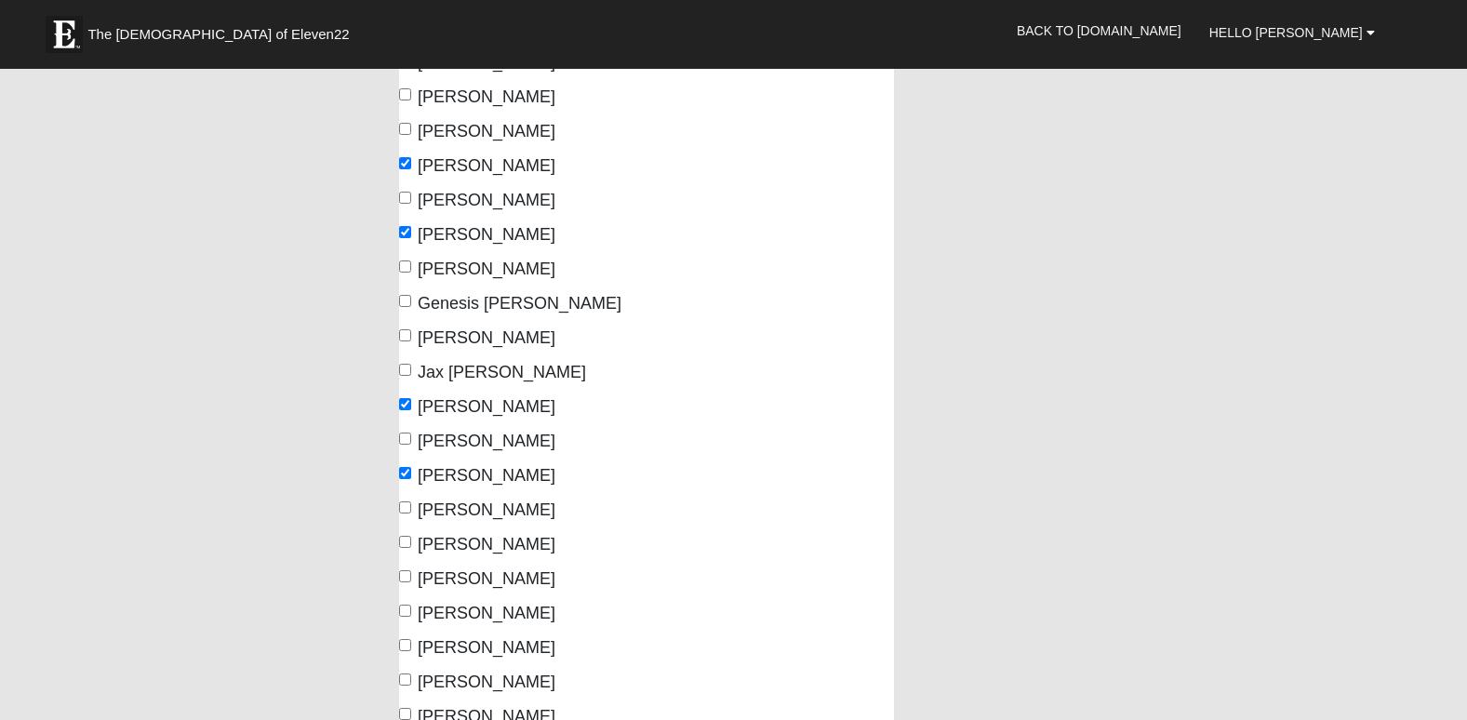
scroll to position [594, 0]
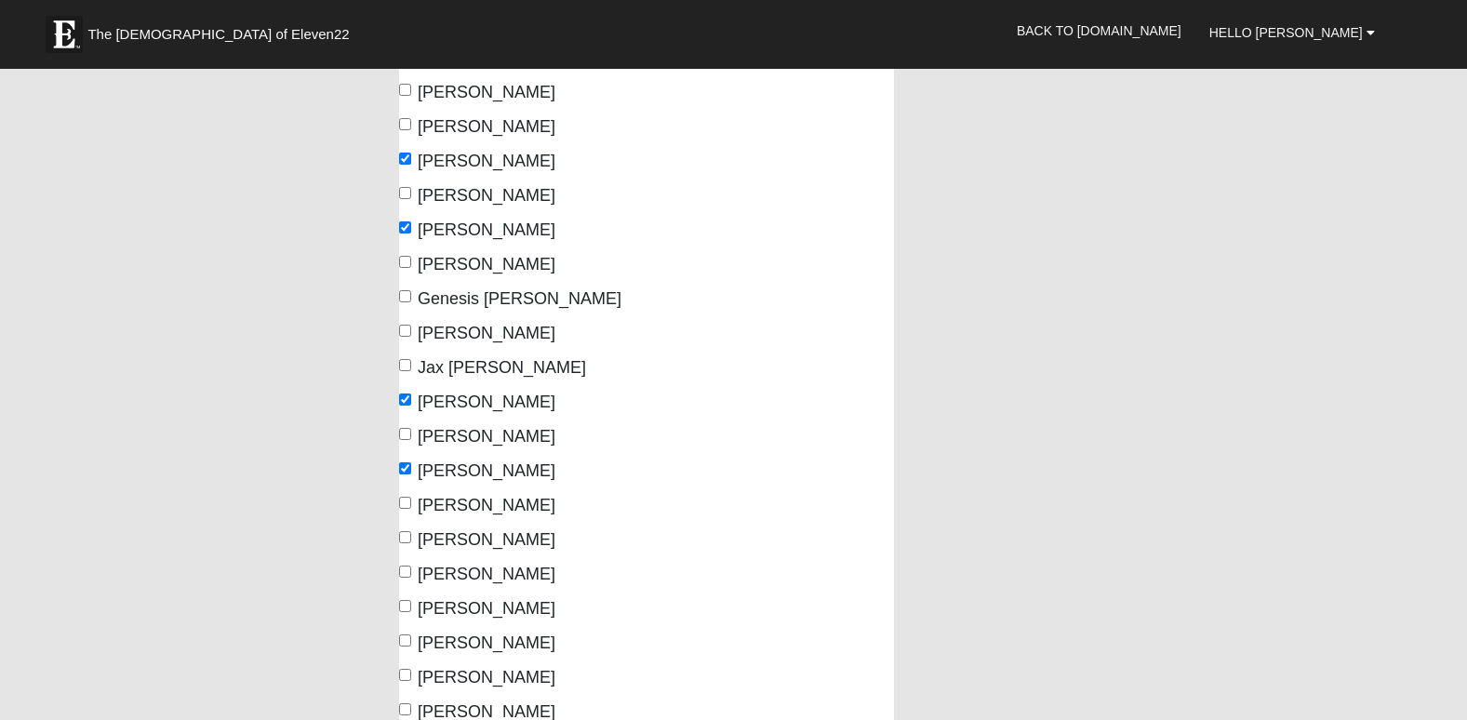
type textarea "[PERSON_NAME], [PERSON_NAME], [PERSON_NAME]"
click at [487, 367] on span "Jax [PERSON_NAME]" at bounding box center [502, 367] width 168 height 19
click at [411, 367] on input "Jax [PERSON_NAME]" at bounding box center [405, 365] width 12 height 12
checkbox input "true"
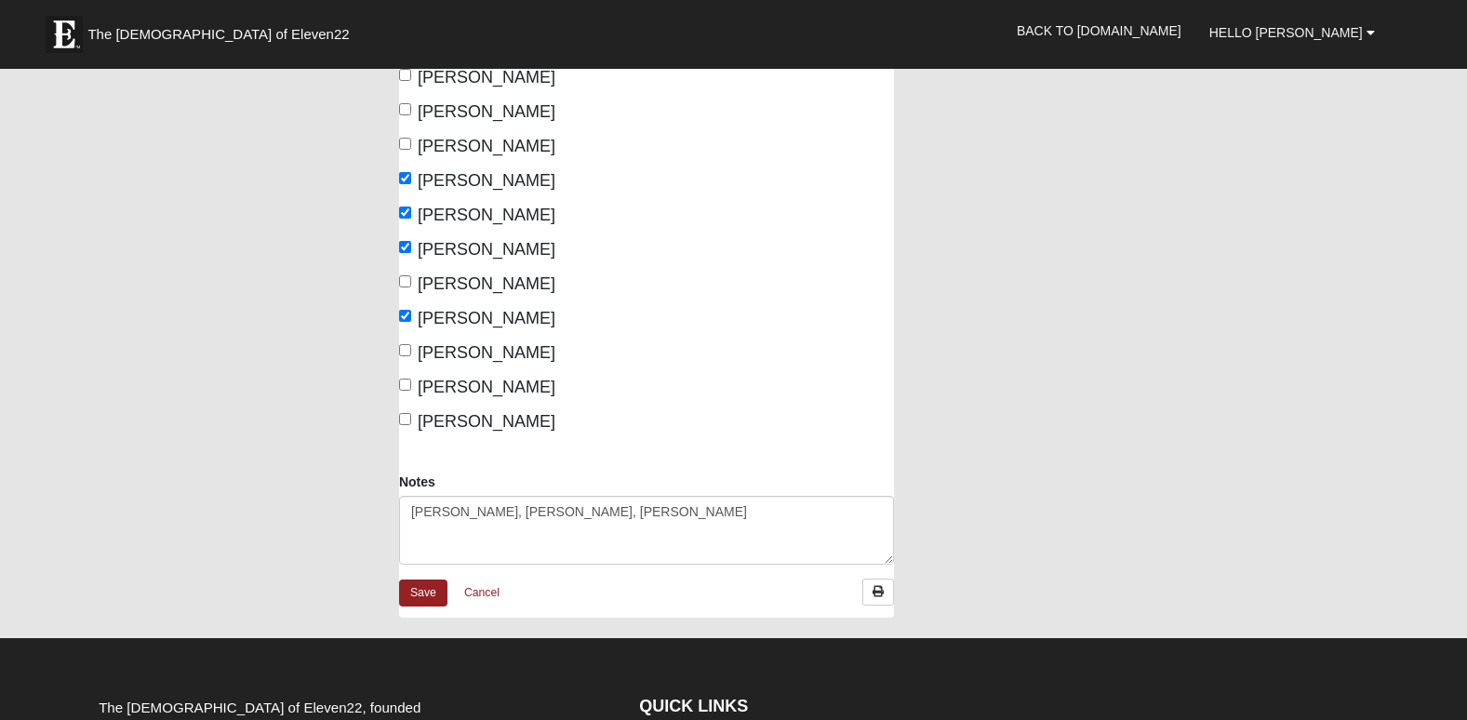
scroll to position [1154, 0]
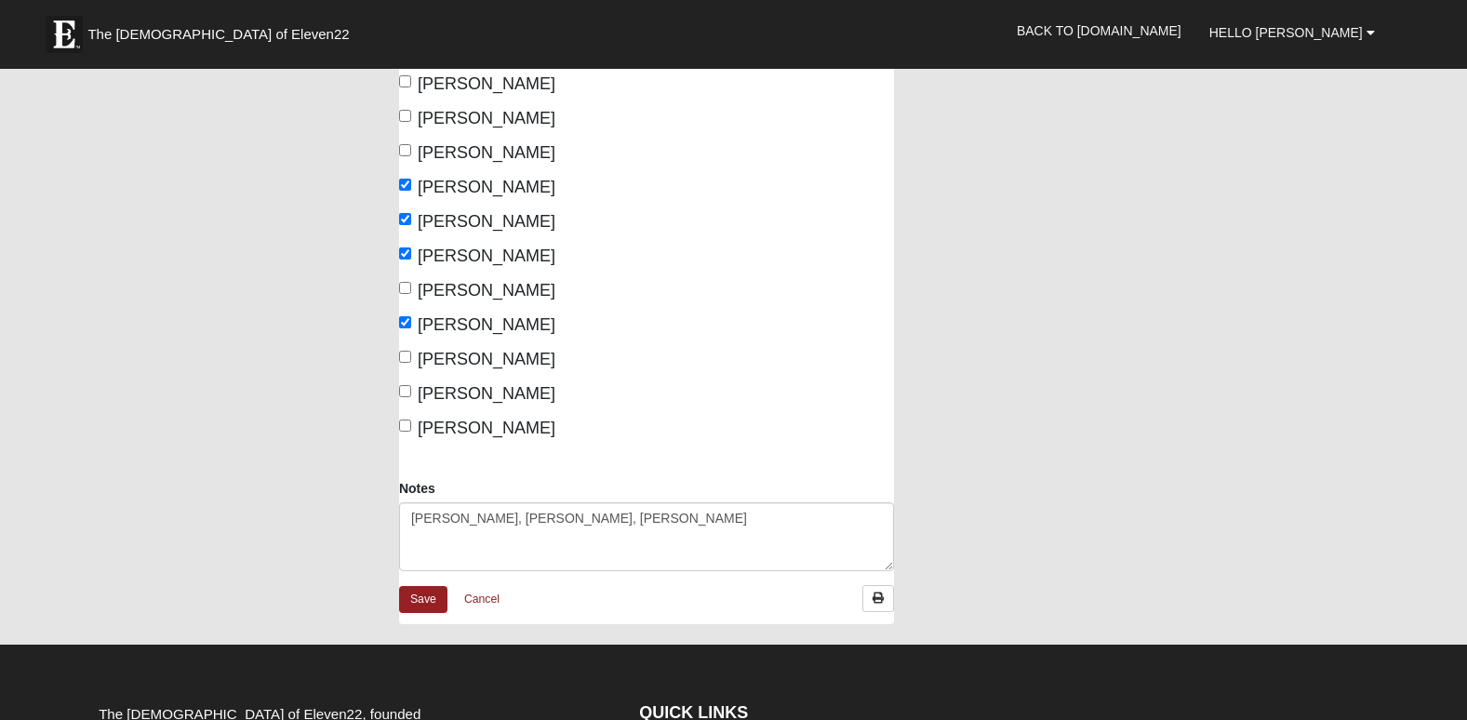
click at [480, 390] on span "[PERSON_NAME]" at bounding box center [487, 393] width 138 height 19
click at [411, 390] on input "[PERSON_NAME]" at bounding box center [405, 391] width 12 height 12
checkbox input "true"
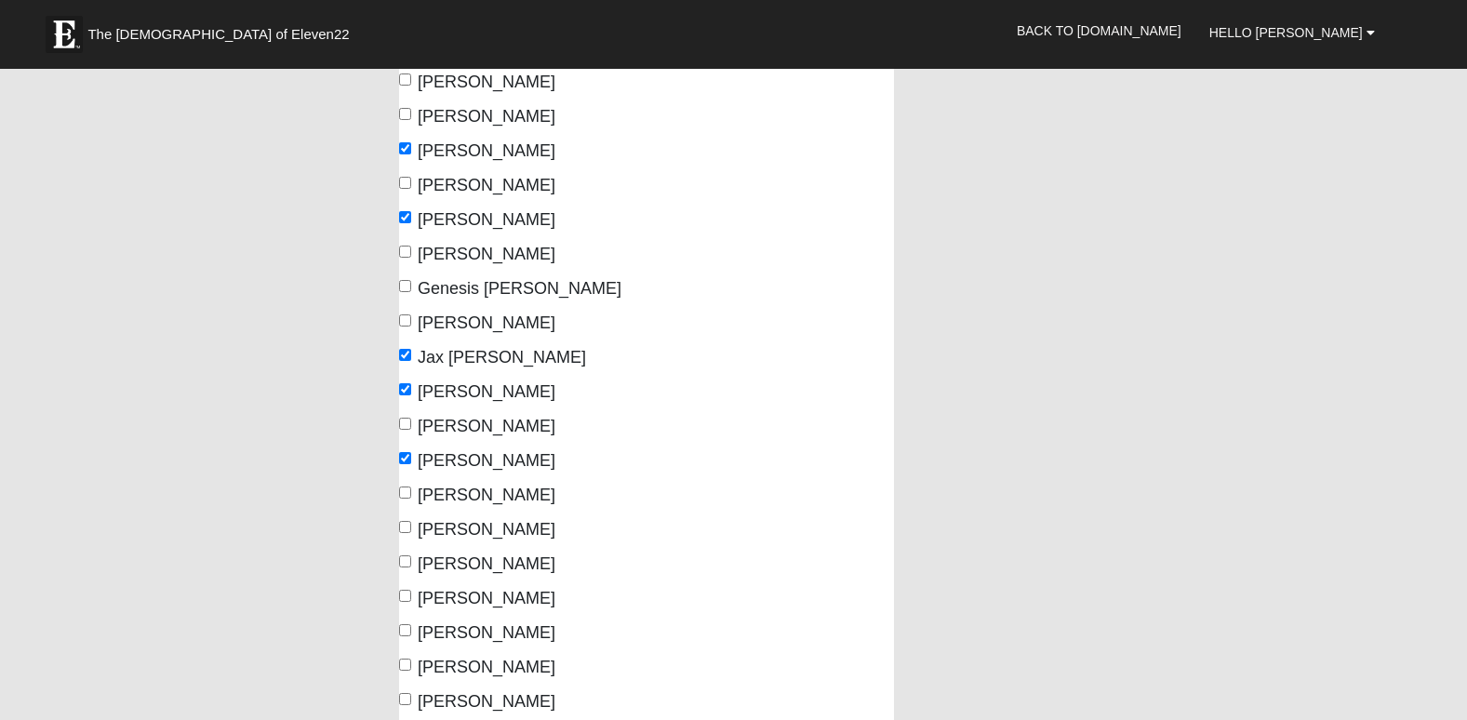
scroll to position [0, 0]
